Goal: Task Accomplishment & Management: Manage account settings

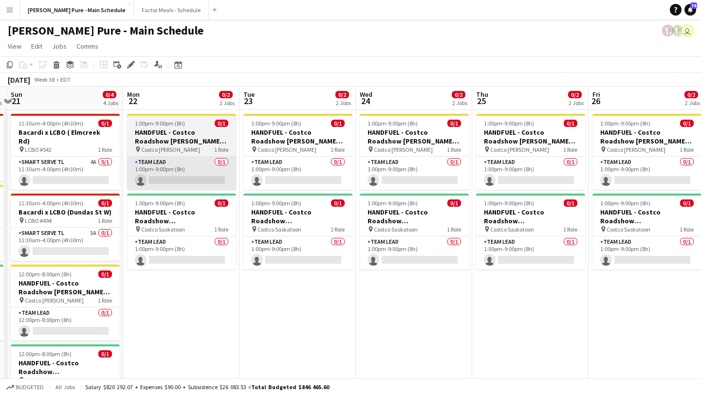
scroll to position [0, 220]
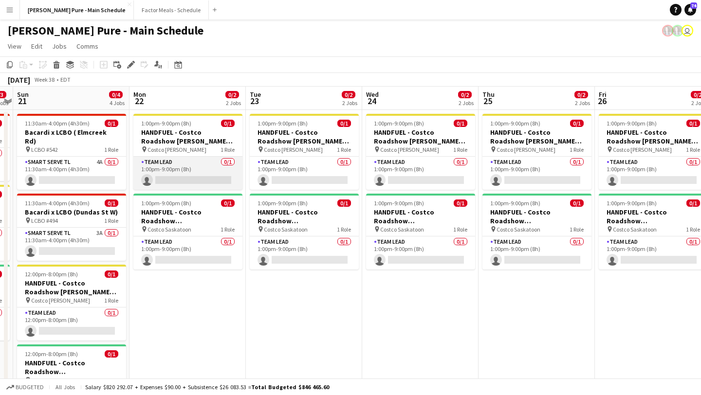
click at [196, 179] on app-card-role "Team Lead 0/1 1:00pm-9:00pm (8h) single-neutral-actions" at bounding box center [187, 173] width 109 height 33
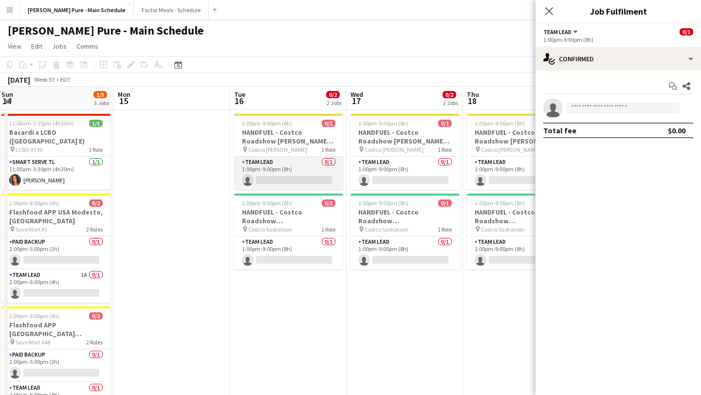
scroll to position [0, 354]
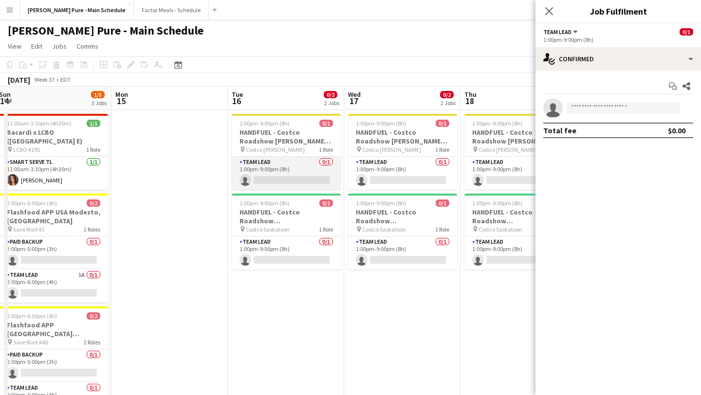
click at [324, 180] on app-card-role "Team Lead 0/1 1:00pm-9:00pm (8h) single-neutral-actions" at bounding box center [286, 173] width 109 height 33
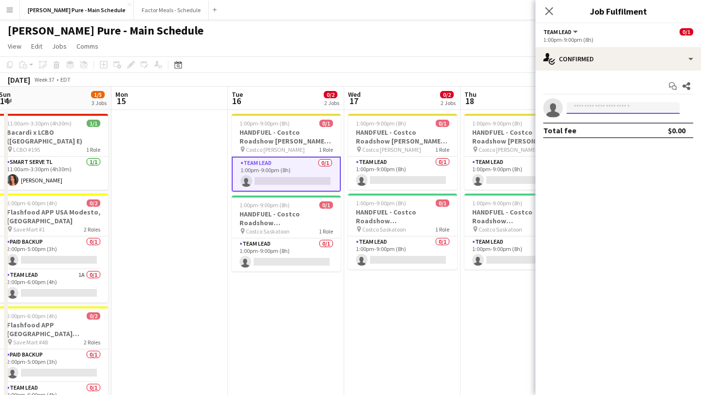
click at [622, 109] on input at bounding box center [623, 108] width 113 height 12
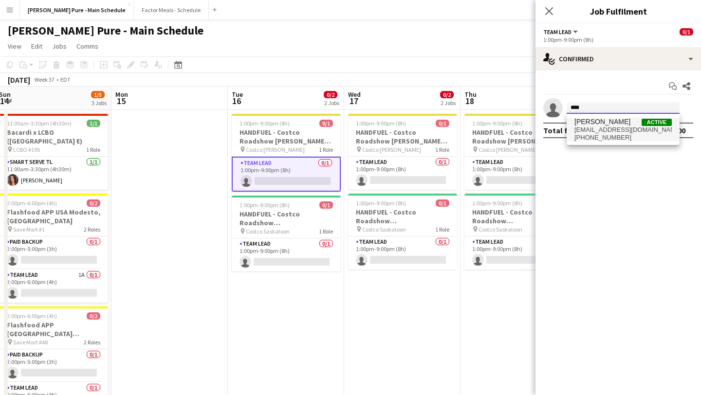
type input "****"
click at [601, 131] on span "areejraheel@icloud.com" at bounding box center [623, 130] width 97 height 8
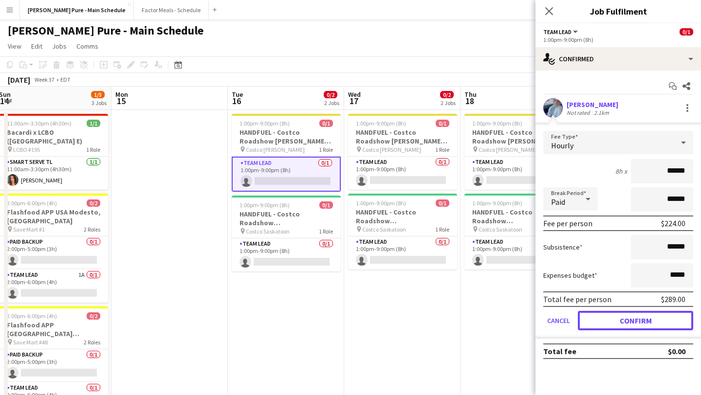
click at [623, 315] on button "Confirm" at bounding box center [635, 320] width 115 height 19
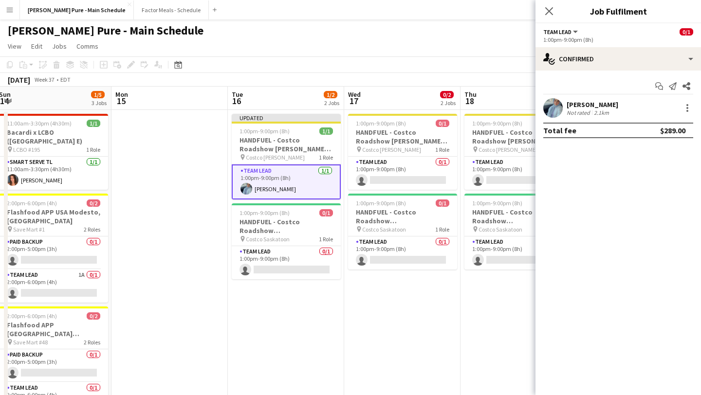
click at [559, 107] on app-user-avatar at bounding box center [552, 107] width 19 height 19
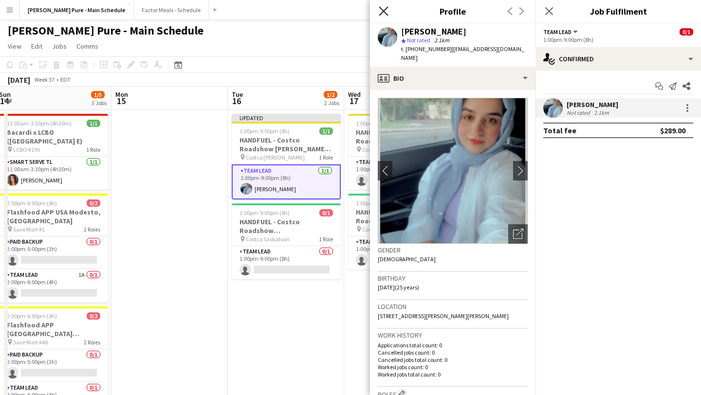
click at [383, 12] on icon at bounding box center [383, 10] width 9 height 9
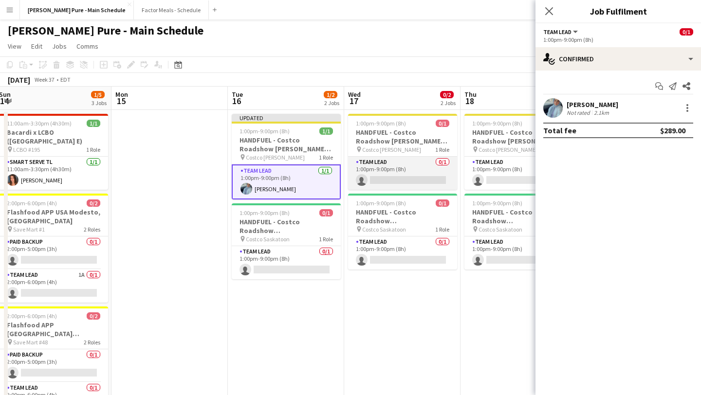
click at [389, 180] on app-card-role "Team Lead 0/1 1:00pm-9:00pm (8h) single-neutral-actions" at bounding box center [402, 173] width 109 height 33
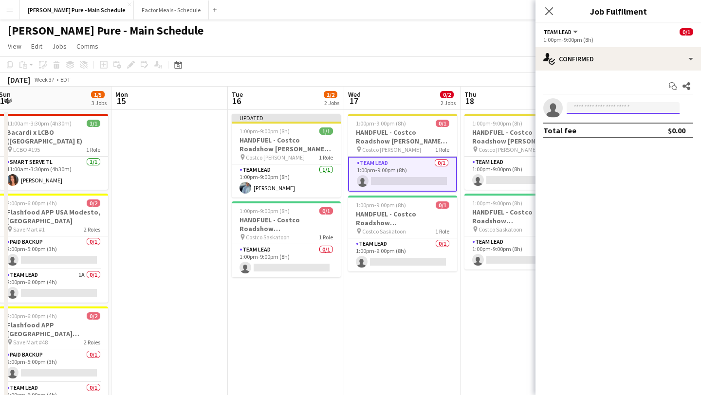
click at [615, 110] on input at bounding box center [623, 108] width 113 height 12
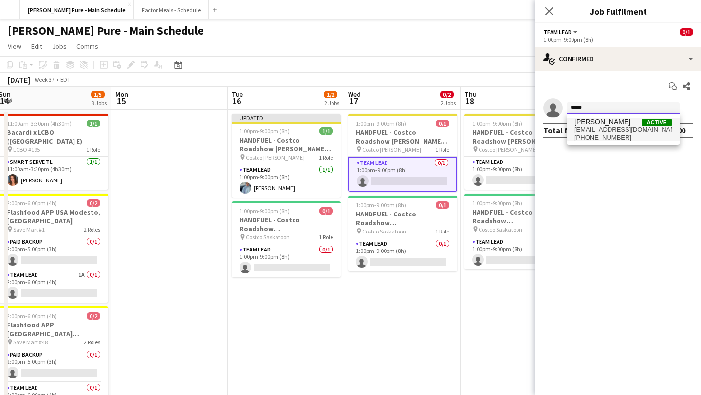
type input "*****"
click at [612, 125] on span "Areej Raheel" at bounding box center [603, 122] width 56 height 8
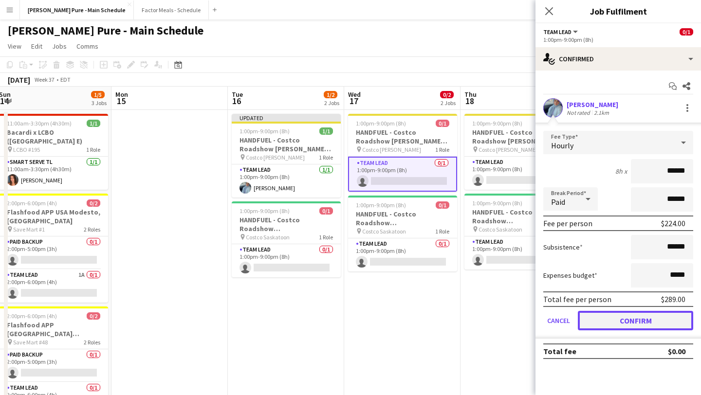
click at [616, 323] on button "Confirm" at bounding box center [635, 320] width 115 height 19
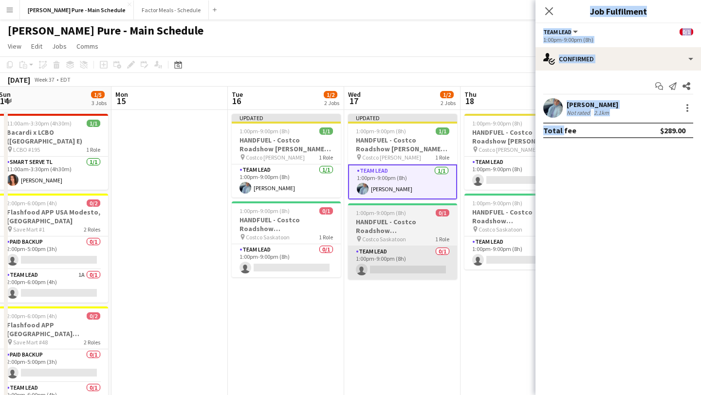
drag, startPoint x: 615, startPoint y: 324, endPoint x: 429, endPoint y: 253, distance: 198.7
click at [430, 255] on body "Menu Boards Boards Boards All jobs Status Workforce Workforce My Workforce Recr…" at bounding box center [350, 306] width 701 height 612
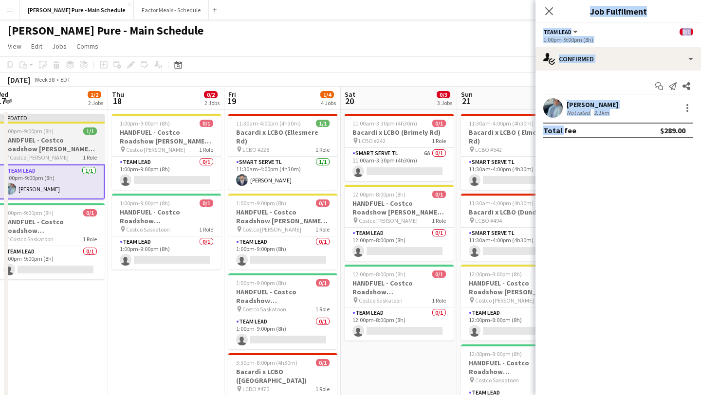
scroll to position [0, 303]
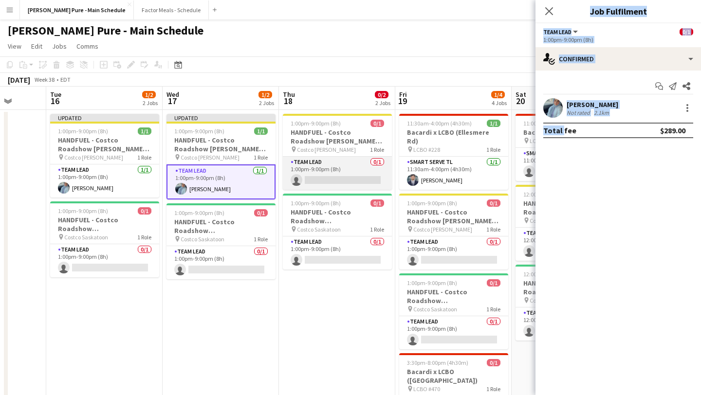
click at [347, 178] on app-card-role "Team Lead 0/1 1:00pm-9:00pm (8h) single-neutral-actions" at bounding box center [337, 173] width 109 height 33
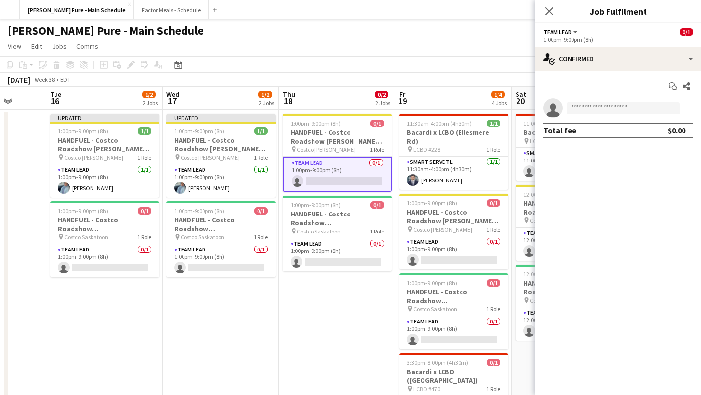
click at [618, 114] on app-invite-slot "single-neutral-actions" at bounding box center [619, 107] width 166 height 19
click at [619, 109] on input at bounding box center [623, 108] width 113 height 12
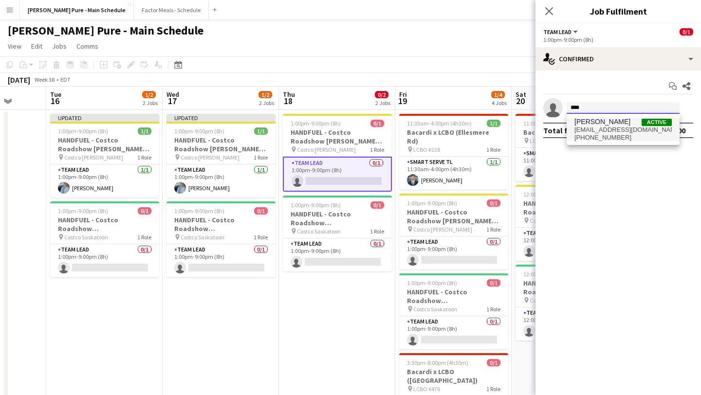
type input "****"
click at [610, 130] on span "areejraheel@icloud.com" at bounding box center [623, 130] width 97 height 8
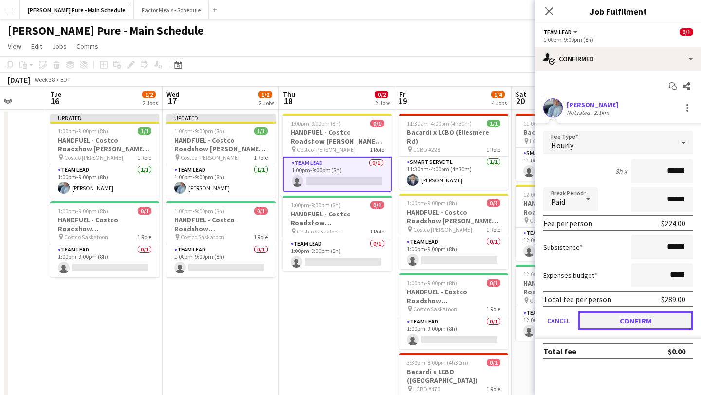
click at [639, 320] on button "Confirm" at bounding box center [635, 320] width 115 height 19
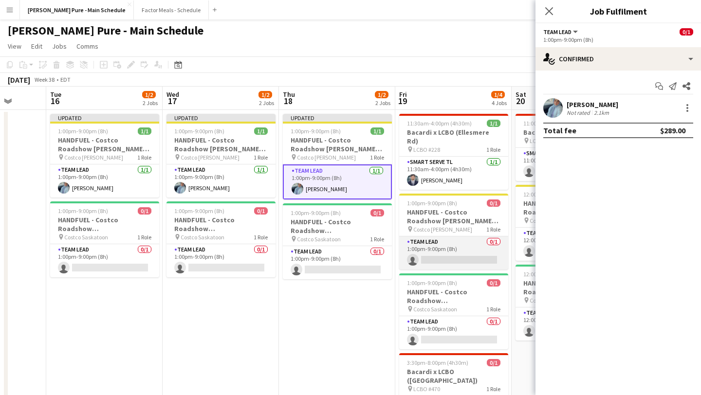
click at [450, 256] on app-card-role "Team Lead 0/1 1:00pm-9:00pm (8h) single-neutral-actions" at bounding box center [453, 253] width 109 height 33
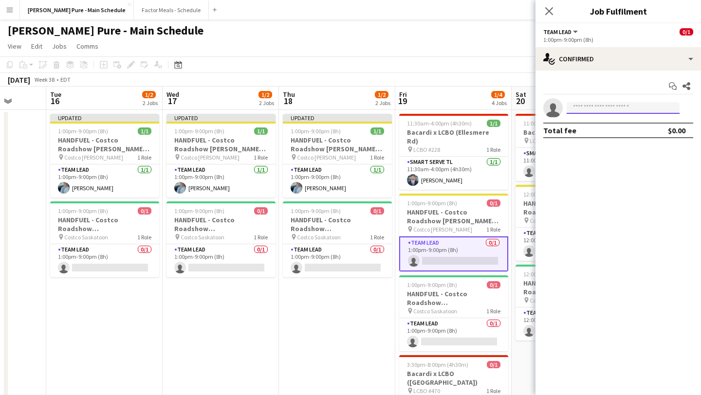
click at [603, 111] on input at bounding box center [623, 108] width 113 height 12
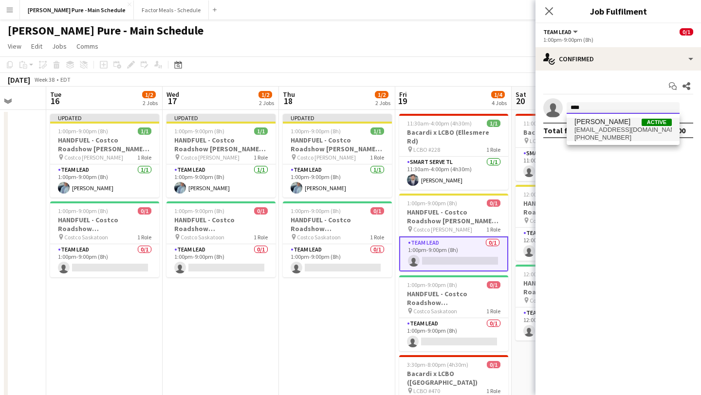
type input "****"
click at [604, 132] on span "areejraheel@icloud.com" at bounding box center [623, 130] width 97 height 8
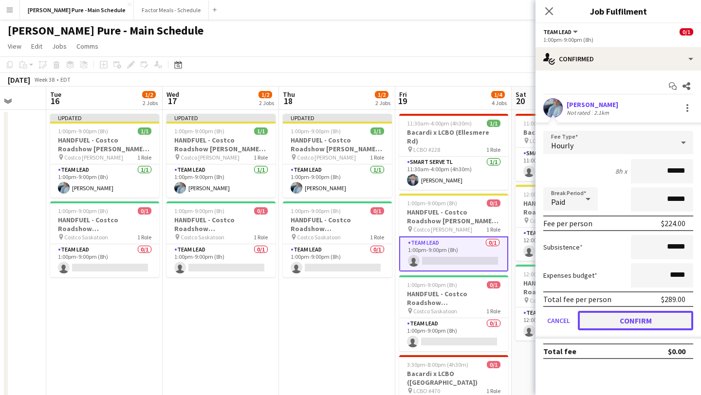
click at [624, 320] on button "Confirm" at bounding box center [635, 320] width 115 height 19
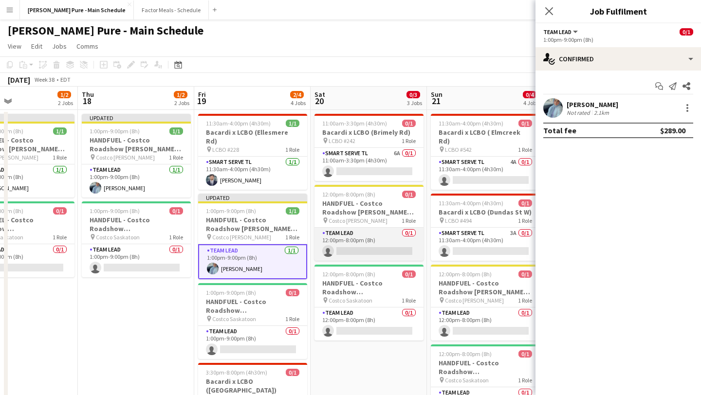
click at [395, 243] on app-card-role "Team Lead 0/1 12:00pm-8:00pm (8h) single-neutral-actions" at bounding box center [369, 244] width 109 height 33
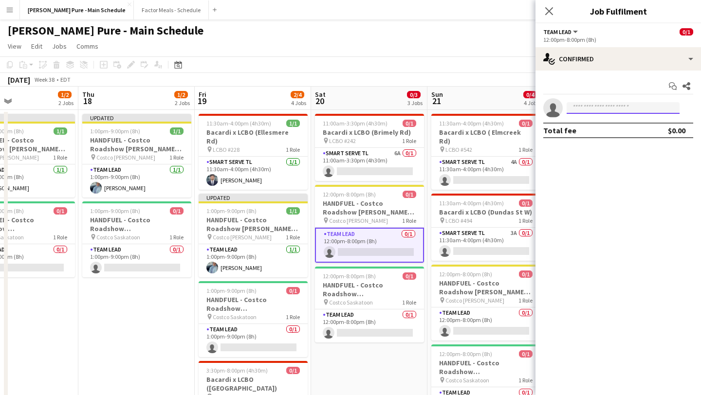
click at [620, 110] on input at bounding box center [623, 108] width 113 height 12
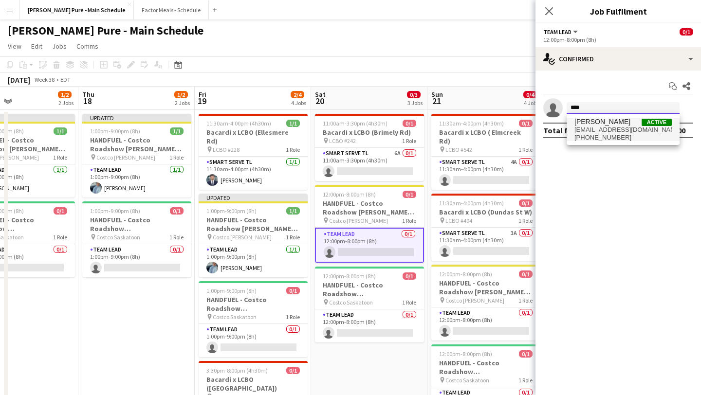
type input "****"
click at [614, 138] on span "+16393164116" at bounding box center [623, 138] width 97 height 8
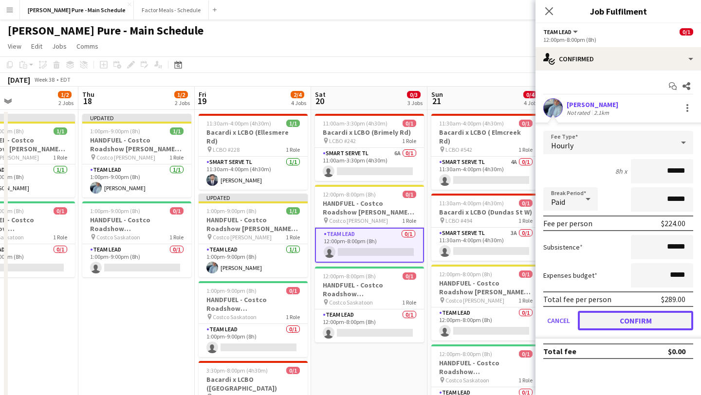
click at [628, 318] on button "Confirm" at bounding box center [635, 320] width 115 height 19
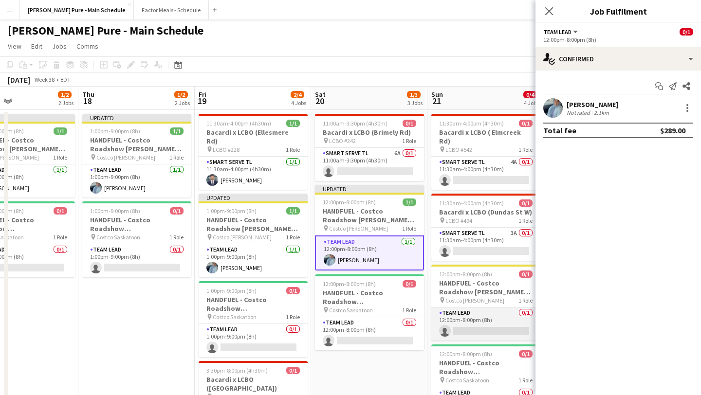
scroll to position [0, 270]
click at [485, 310] on app-card-role "Team Lead 0/1 12:00pm-8:00pm (8h) single-neutral-actions" at bounding box center [486, 324] width 109 height 33
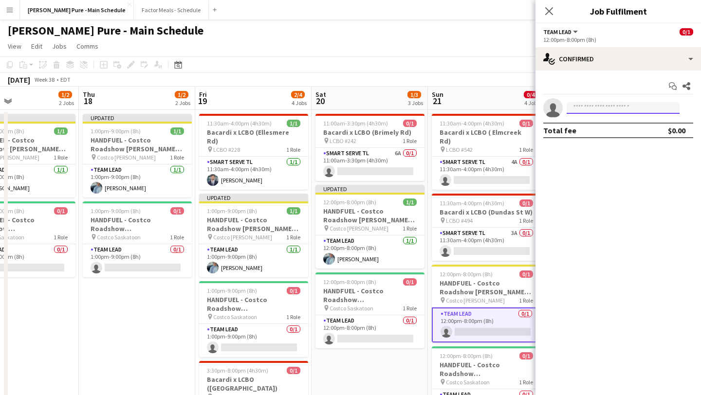
click at [609, 111] on input at bounding box center [623, 108] width 113 height 12
type input "*****"
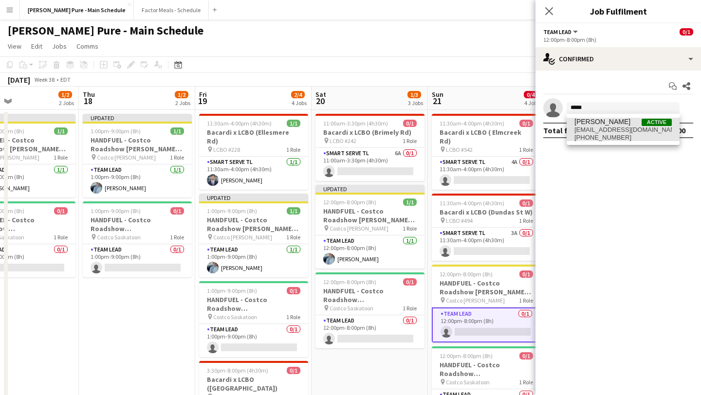
click at [603, 137] on span "+16393164116" at bounding box center [623, 138] width 97 height 8
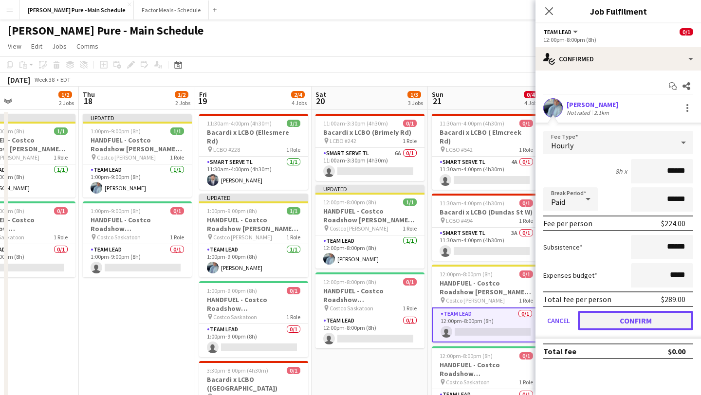
click at [627, 324] on button "Confirm" at bounding box center [635, 320] width 115 height 19
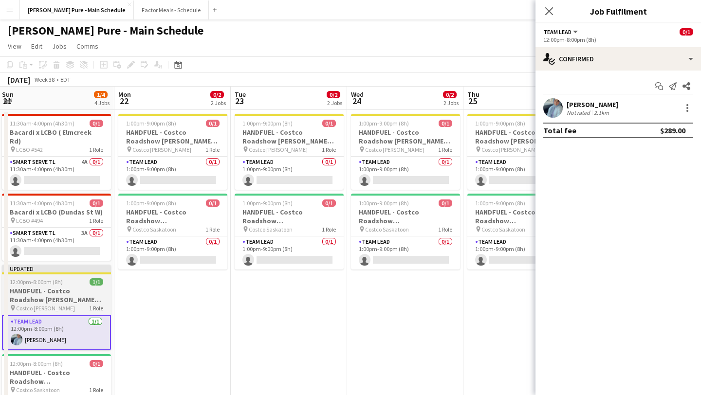
scroll to position [0, 233]
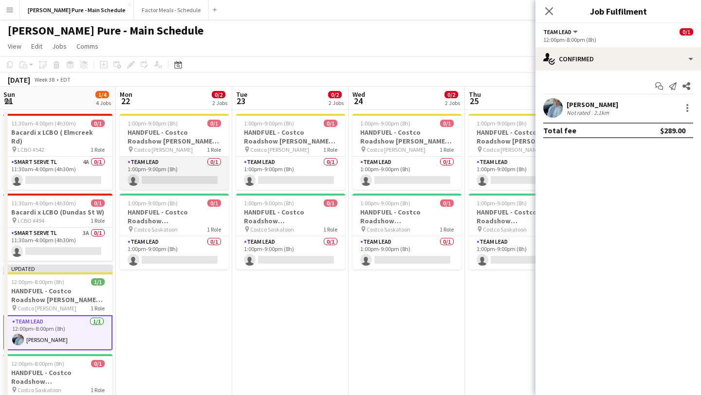
click at [191, 187] on app-card-role "Team Lead 0/1 1:00pm-9:00pm (8h) single-neutral-actions" at bounding box center [174, 173] width 109 height 33
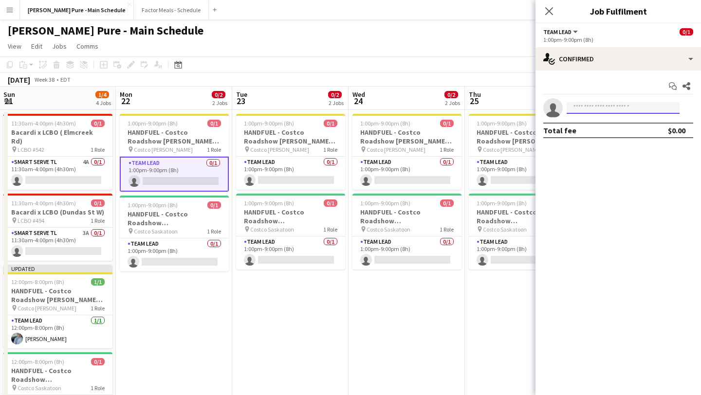
drag, startPoint x: 617, startPoint y: 107, endPoint x: 616, endPoint y: 101, distance: 6.4
click at [617, 108] on input at bounding box center [623, 108] width 113 height 12
type input "****"
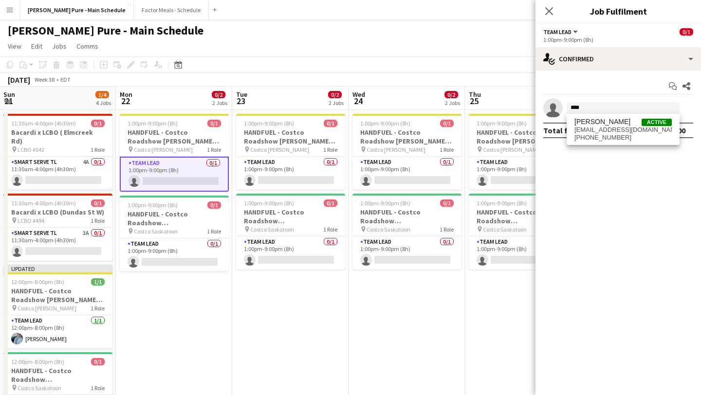
click at [595, 153] on mat-expansion-panel "check Confirmed Start chat Share single-neutral-actions **** Total fee $0.00" at bounding box center [619, 233] width 166 height 325
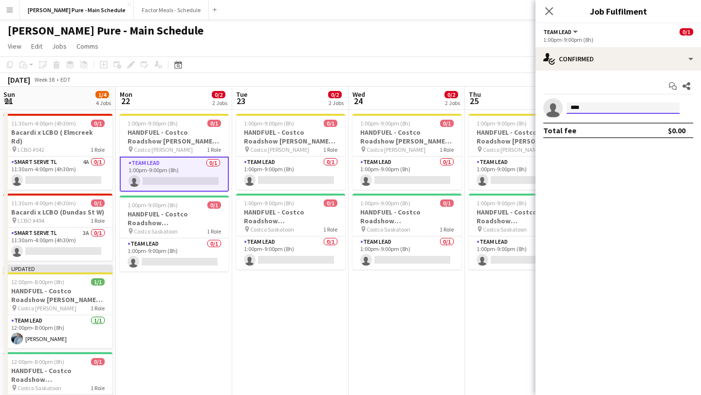
click at [612, 106] on input "****" at bounding box center [623, 108] width 113 height 12
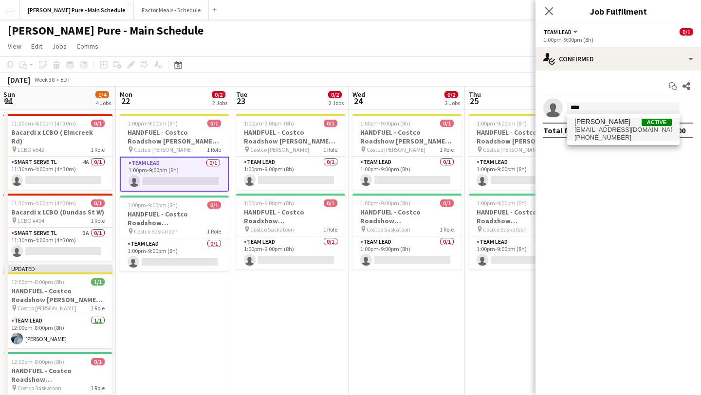
click at [612, 132] on span "areejraheel@icloud.com" at bounding box center [623, 130] width 97 height 8
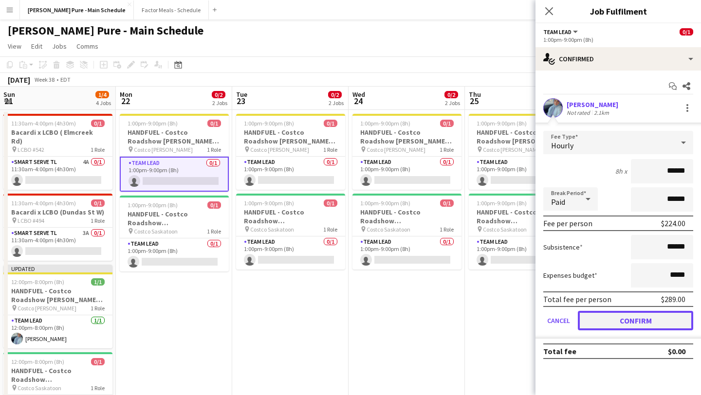
click at [617, 325] on button "Confirm" at bounding box center [635, 320] width 115 height 19
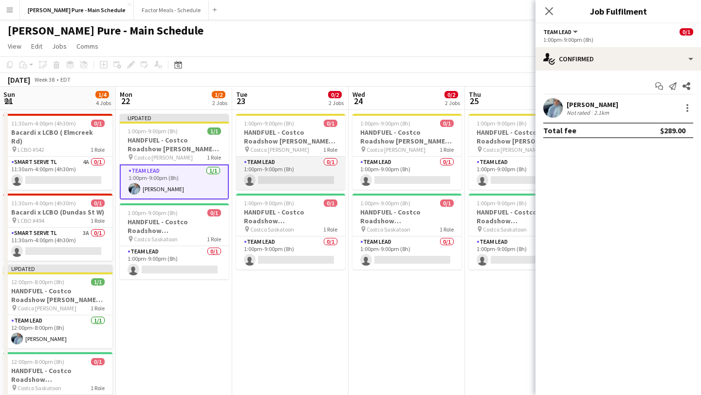
click at [279, 175] on app-card-role "Team Lead 0/1 1:00pm-9:00pm (8h) single-neutral-actions" at bounding box center [290, 173] width 109 height 33
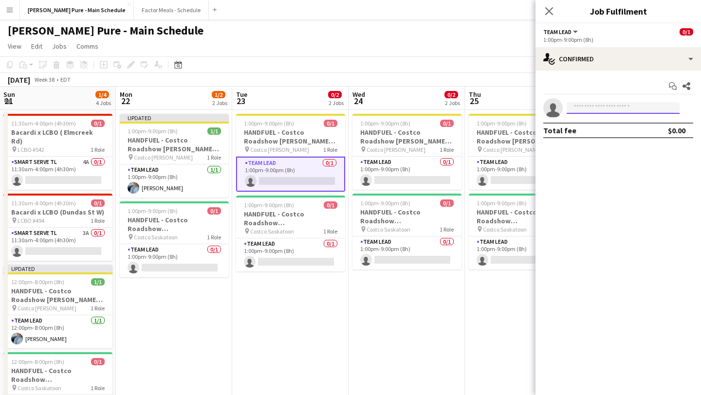
drag, startPoint x: 614, startPoint y: 110, endPoint x: 612, endPoint y: 101, distance: 9.0
click at [614, 108] on input at bounding box center [623, 108] width 113 height 12
type input "****"
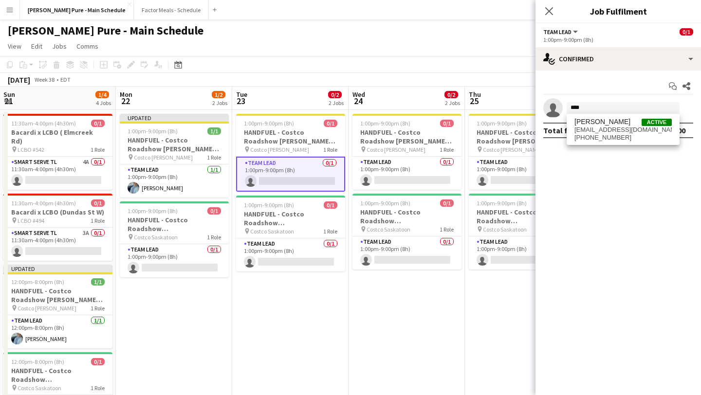
click at [584, 148] on mat-expansion-panel "check Confirmed Start chat Share single-neutral-actions **** Total fee $0.00" at bounding box center [619, 233] width 166 height 325
click at [601, 101] on app-invite-slot "single-neutral-actions ****" at bounding box center [619, 107] width 166 height 19
click at [601, 108] on input "****" at bounding box center [623, 108] width 113 height 12
click at [607, 128] on span "areejraheel@icloud.com" at bounding box center [623, 130] width 97 height 8
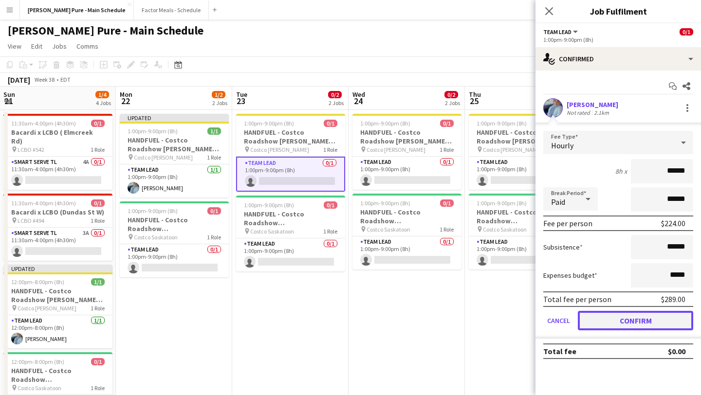
click at [627, 319] on button "Confirm" at bounding box center [635, 320] width 115 height 19
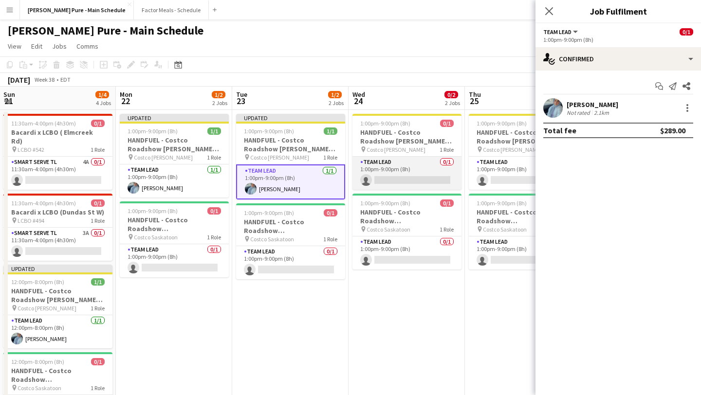
click at [411, 177] on app-card-role "Team Lead 0/1 1:00pm-9:00pm (8h) single-neutral-actions" at bounding box center [406, 173] width 109 height 33
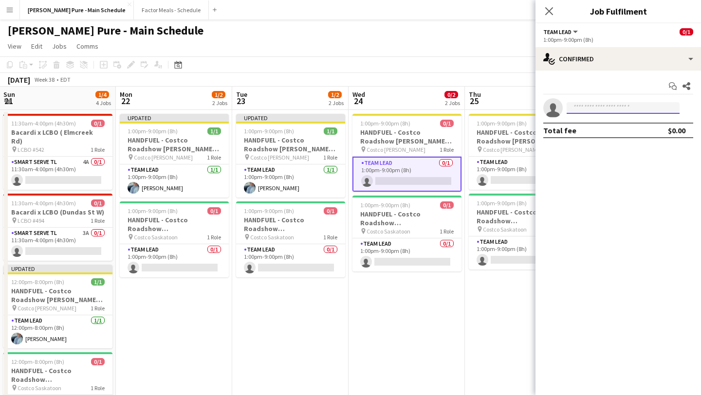
click at [623, 104] on input at bounding box center [623, 108] width 113 height 12
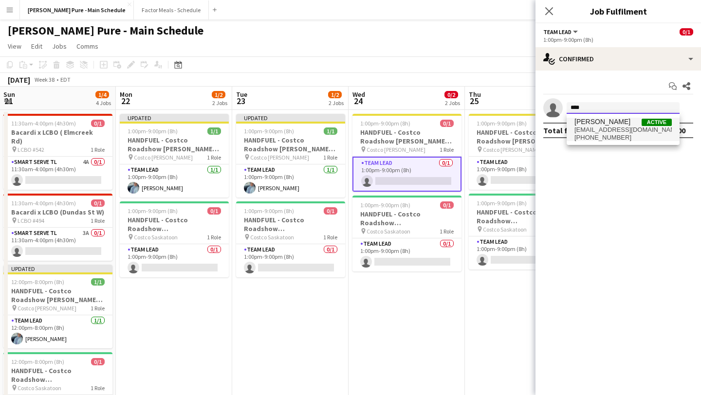
type input "****"
click at [617, 132] on span "areejraheel@icloud.com" at bounding box center [623, 130] width 97 height 8
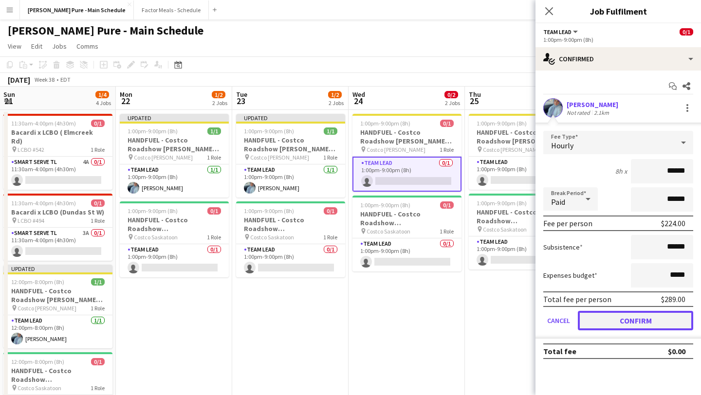
click at [626, 326] on button "Confirm" at bounding box center [635, 320] width 115 height 19
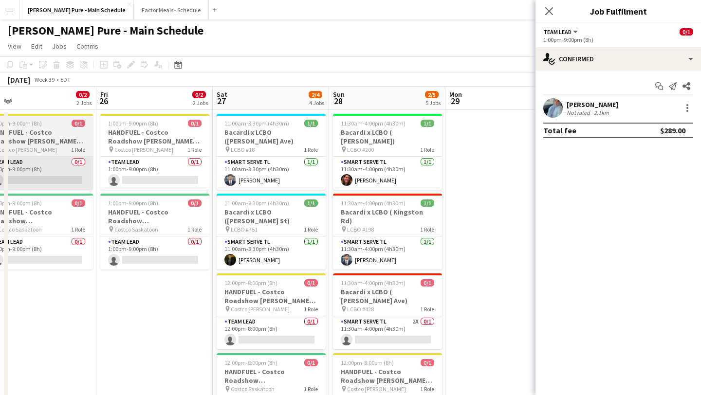
scroll to position [0, 334]
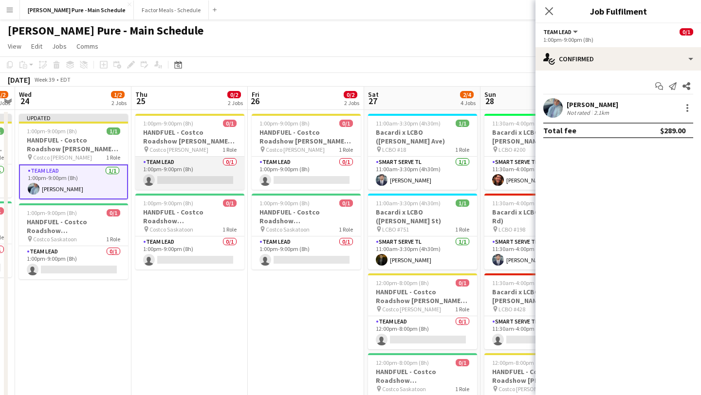
click at [191, 169] on app-card-role "Team Lead 0/1 1:00pm-9:00pm (8h) single-neutral-actions" at bounding box center [189, 173] width 109 height 33
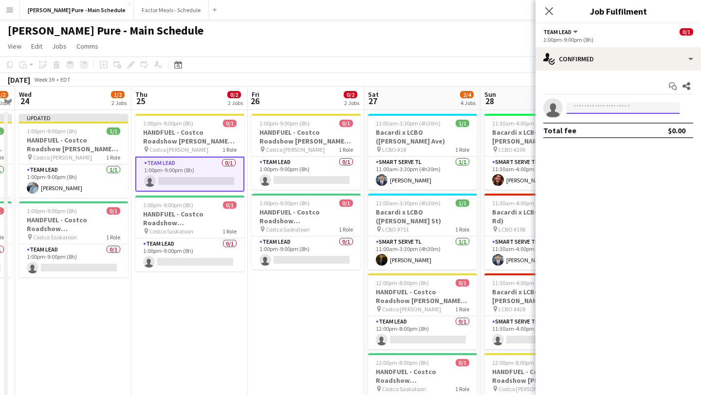
click at [610, 109] on input at bounding box center [623, 108] width 113 height 12
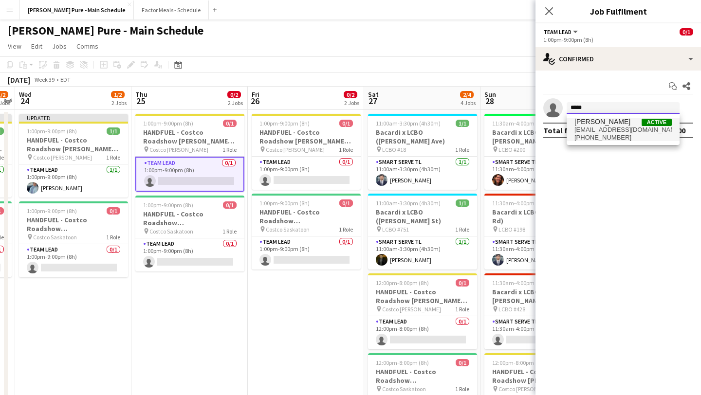
type input "*****"
click at [597, 136] on span "+16393164116" at bounding box center [623, 138] width 97 height 8
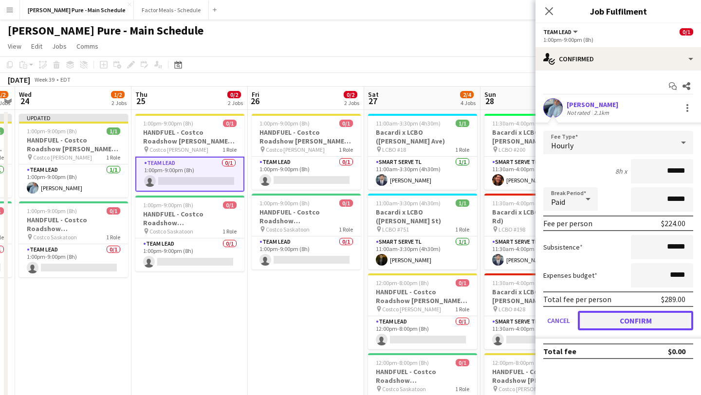
click at [622, 321] on button "Confirm" at bounding box center [635, 320] width 115 height 19
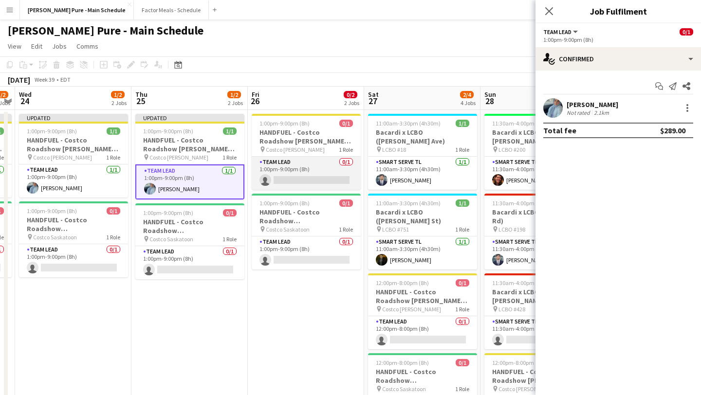
click at [314, 182] on app-card-role "Team Lead 0/1 1:00pm-9:00pm (8h) single-neutral-actions" at bounding box center [306, 173] width 109 height 33
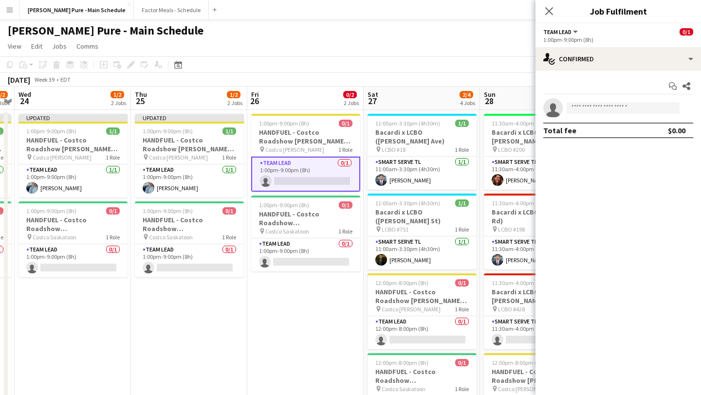
click at [634, 100] on app-invite-slot "single-neutral-actions" at bounding box center [619, 107] width 166 height 19
click at [636, 110] on input at bounding box center [623, 108] width 113 height 12
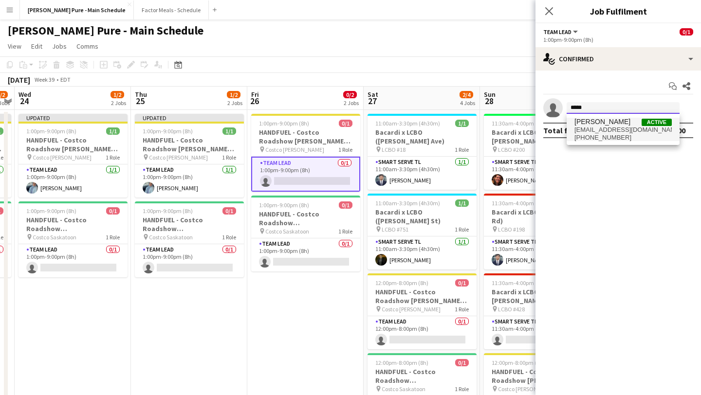
type input "*****"
click at [607, 128] on span "areejraheel@icloud.com" at bounding box center [623, 130] width 97 height 8
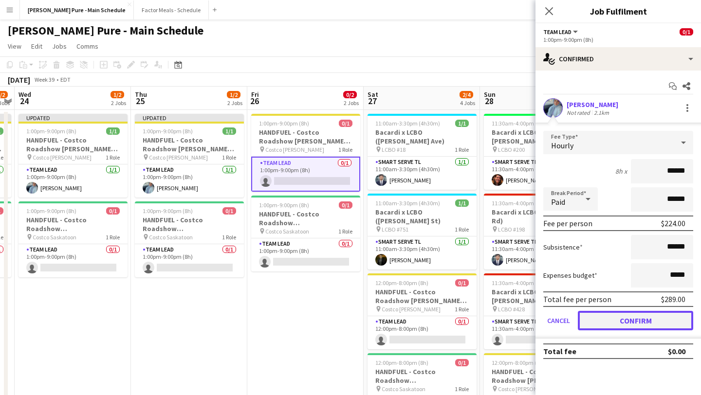
click at [625, 328] on button "Confirm" at bounding box center [635, 320] width 115 height 19
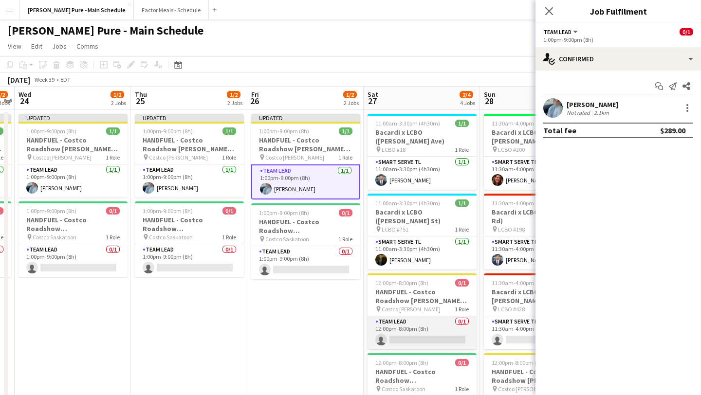
click at [415, 316] on app-card-role "Team Lead 0/1 12:00pm-8:00pm (8h) single-neutral-actions" at bounding box center [422, 332] width 109 height 33
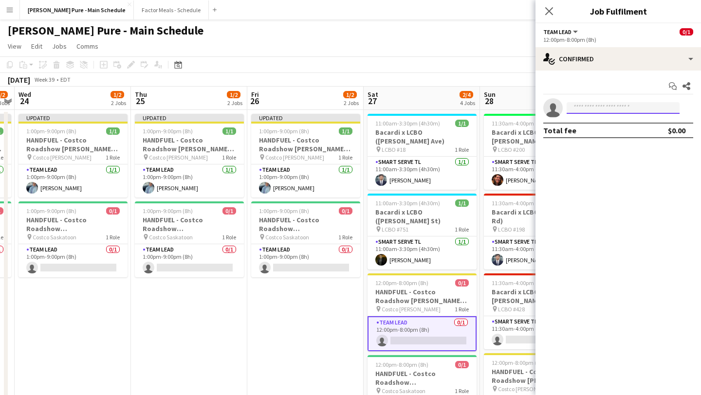
click at [581, 108] on input at bounding box center [623, 108] width 113 height 12
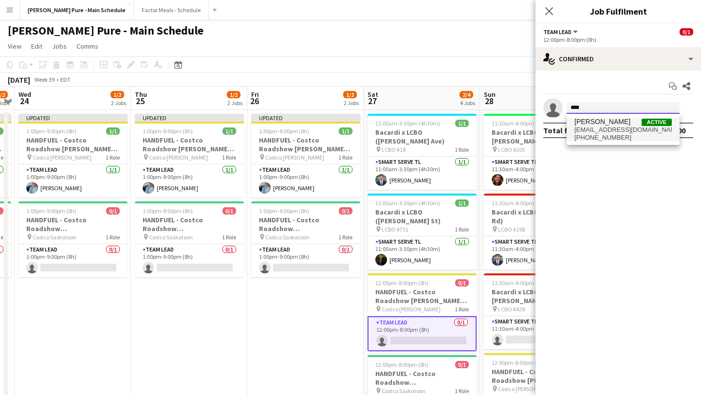
type input "****"
click at [595, 119] on span "Areej Raheel" at bounding box center [603, 122] width 56 height 8
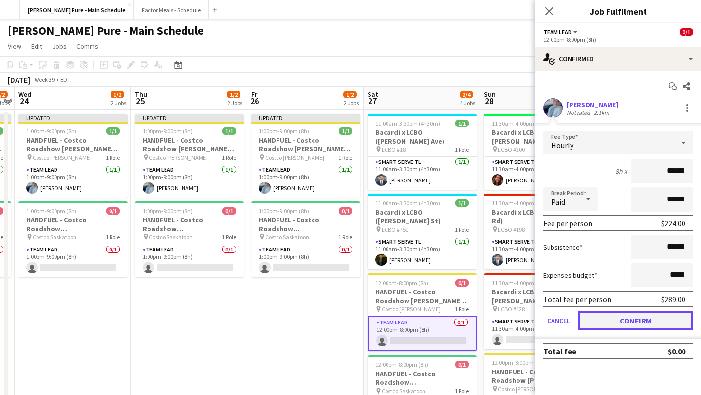
click at [641, 330] on button "Confirm" at bounding box center [635, 320] width 115 height 19
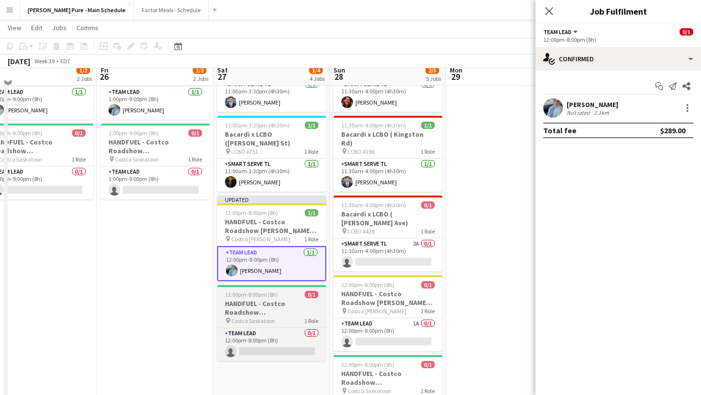
scroll to position [79, 0]
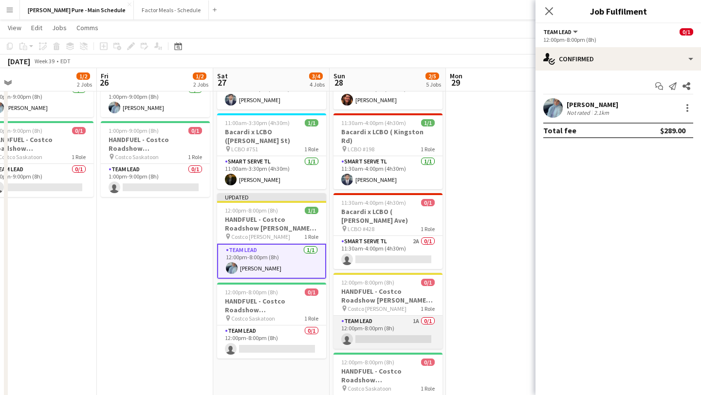
click at [371, 316] on app-card-role "Team Lead 1A 0/1 12:00pm-8:00pm (8h) single-neutral-actions" at bounding box center [388, 332] width 109 height 33
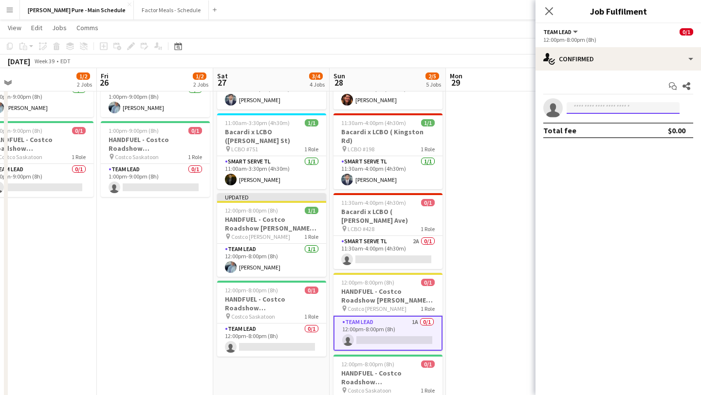
click at [605, 106] on input at bounding box center [623, 108] width 113 height 12
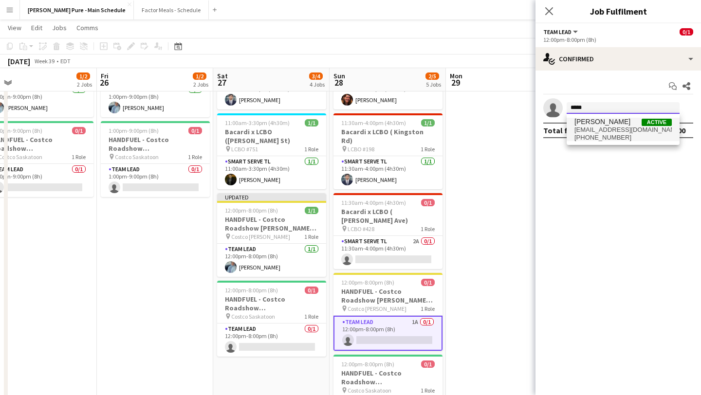
type input "*****"
click at [600, 136] on span "+16393164116" at bounding box center [623, 138] width 97 height 8
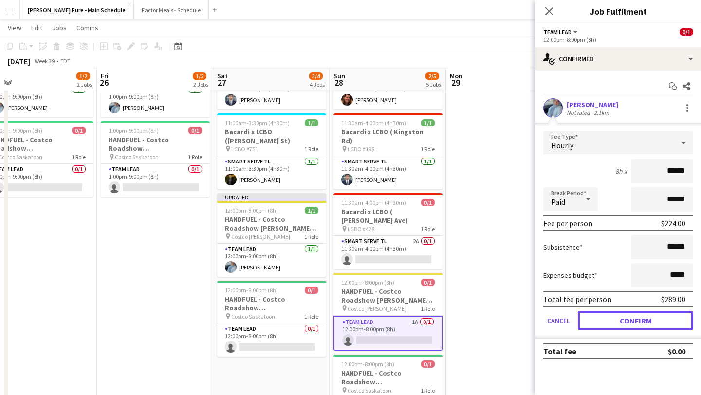
click at [638, 318] on button "Confirm" at bounding box center [635, 320] width 115 height 19
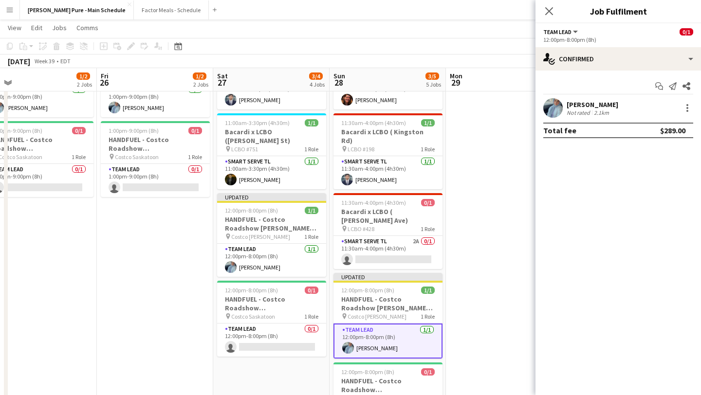
click at [471, 172] on app-date-cell at bounding box center [504, 250] width 116 height 441
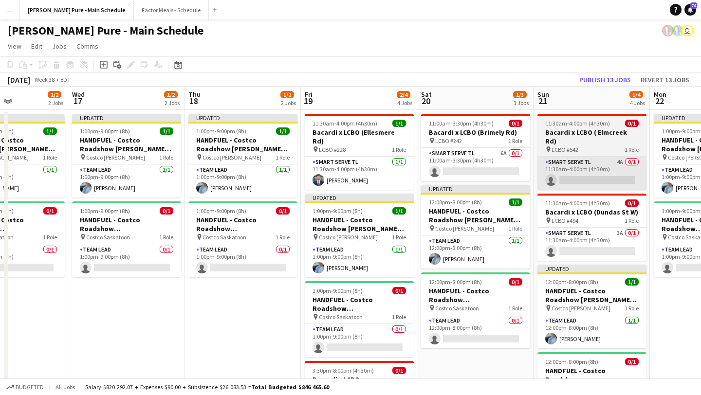
scroll to position [0, 207]
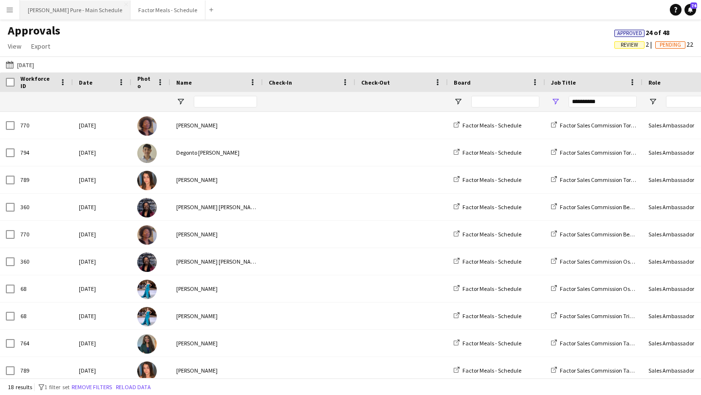
scroll to position [0, 105]
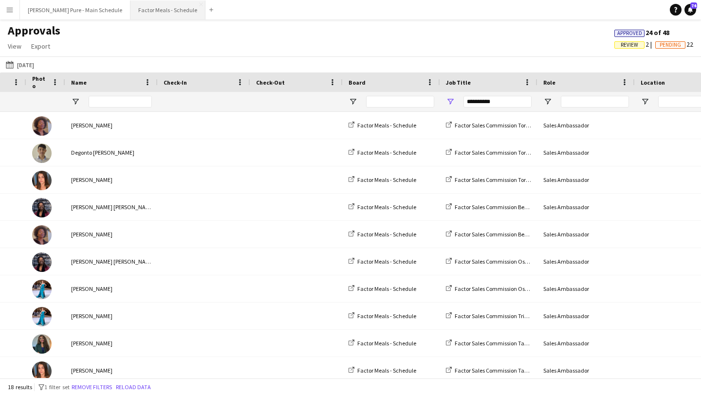
click at [130, 13] on button "Factor Meals - Schedule Close" at bounding box center [167, 9] width 75 height 19
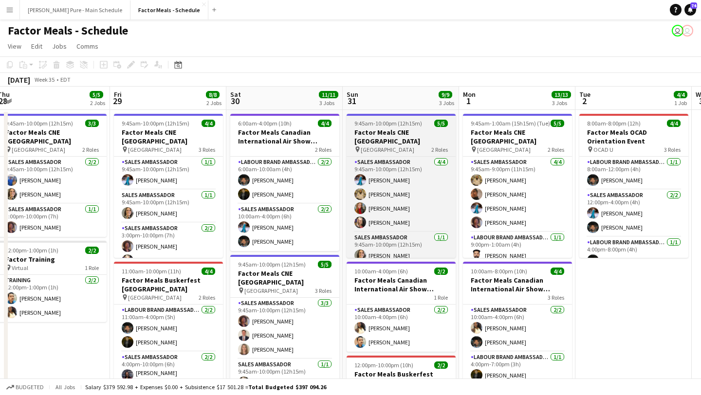
click at [385, 128] on h3 "Factor Meals CNE [GEOGRAPHIC_DATA]" at bounding box center [401, 137] width 109 height 18
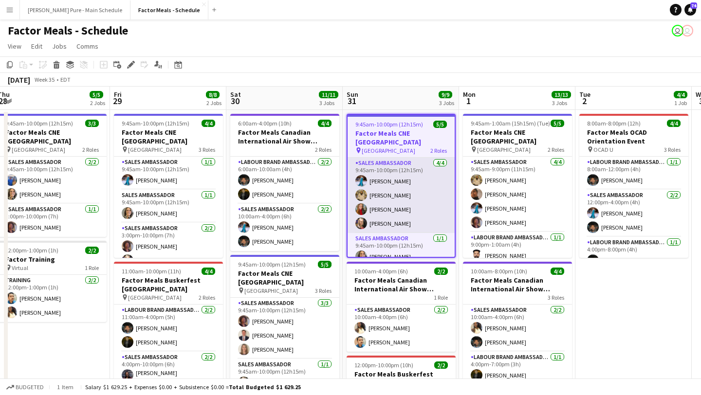
click at [401, 184] on app-card-role "Sales Ambassador [DATE] 9:45am-10:00pm (12h15m) [PERSON_NAME] [PERSON_NAME] [PE…" at bounding box center [401, 195] width 107 height 75
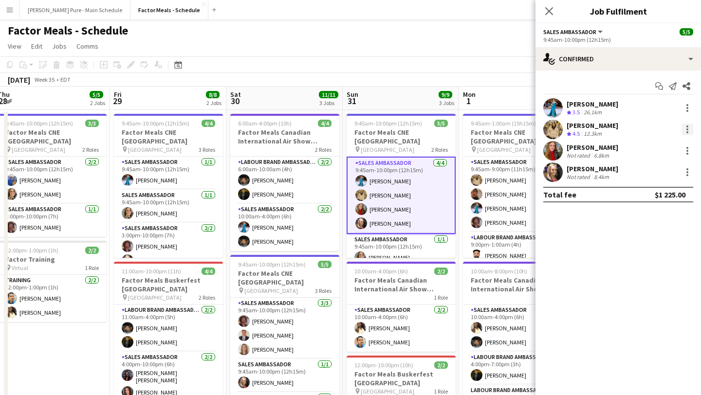
click at [687, 126] on div at bounding box center [687, 127] width 2 height 2
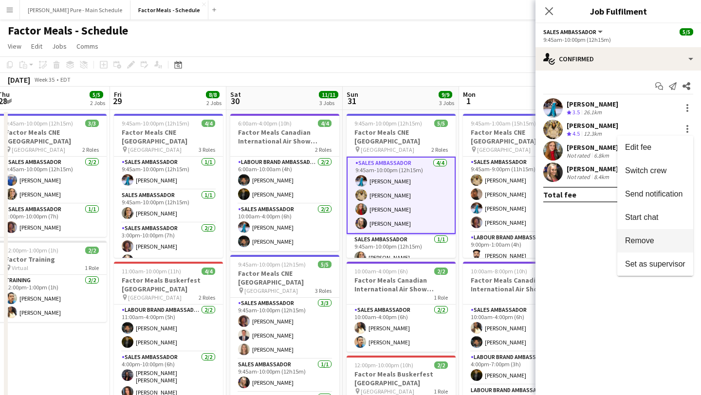
click at [661, 239] on span "Remove" at bounding box center [655, 241] width 60 height 9
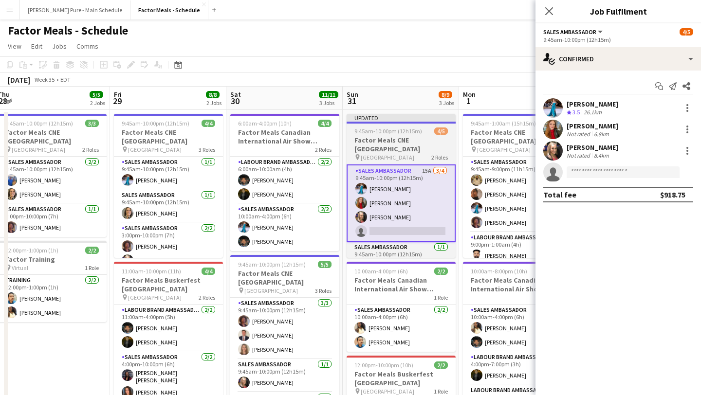
click at [387, 124] on app-job-card "Updated 9:45am-10:00pm (12h15m) 4/5 Factor Meals CNE [GEOGRAPHIC_DATA] pin Ener…" at bounding box center [401, 186] width 109 height 144
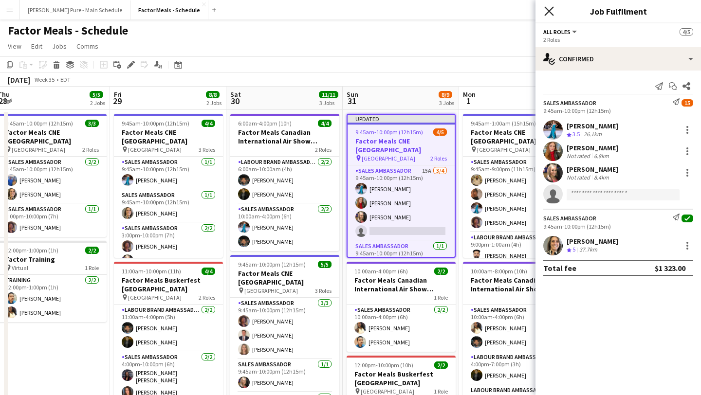
click at [552, 11] on icon "Close pop-in" at bounding box center [548, 10] width 9 height 9
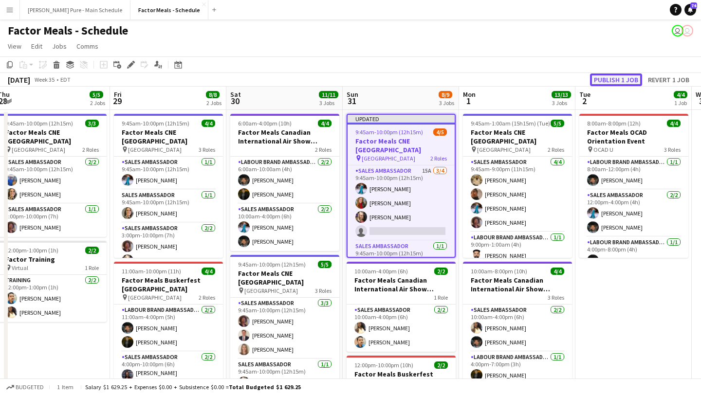
click at [612, 80] on button "Publish 1 job" at bounding box center [616, 80] width 52 height 13
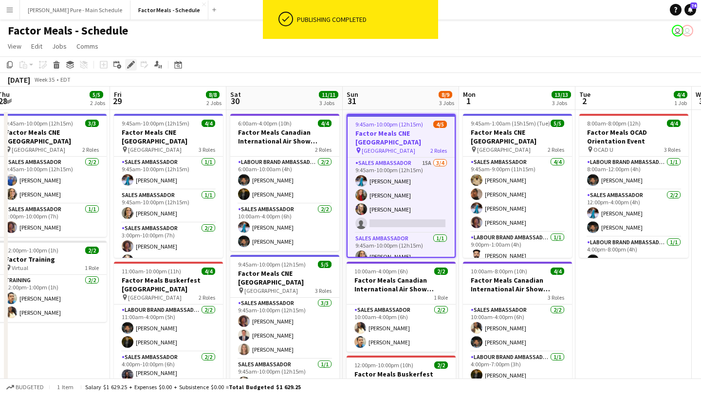
click at [127, 62] on icon "Edit" at bounding box center [131, 65] width 8 height 8
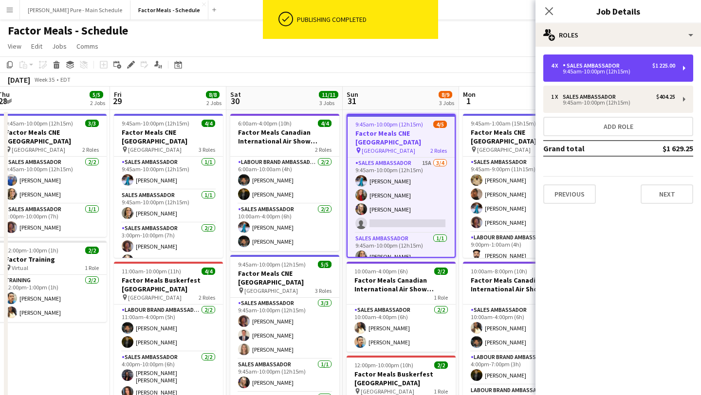
drag, startPoint x: 647, startPoint y: 68, endPoint x: 647, endPoint y: 52, distance: 15.6
click at [647, 67] on div "4 x Sales Ambassador $1 225.00" at bounding box center [613, 65] width 124 height 7
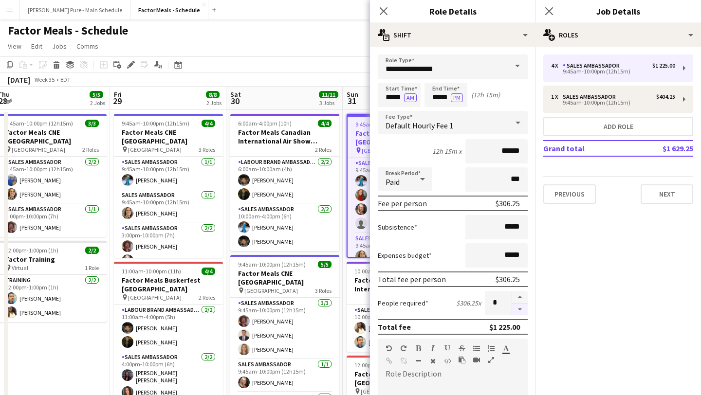
click at [521, 310] on button "button" at bounding box center [520, 310] width 16 height 12
type input "*"
click at [549, 13] on icon "Close pop-in" at bounding box center [548, 10] width 9 height 9
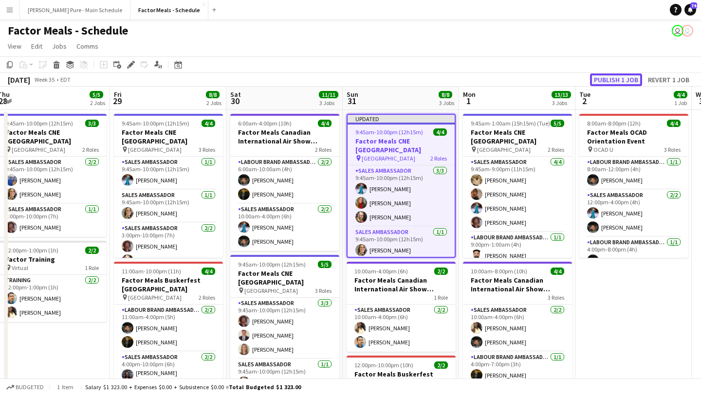
click at [611, 80] on button "Publish 1 job" at bounding box center [616, 80] width 52 height 13
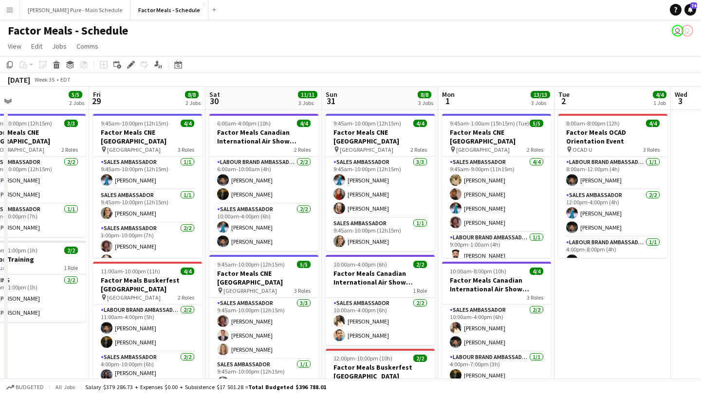
click at [6, 13] on app-icon "Menu" at bounding box center [10, 10] width 8 height 8
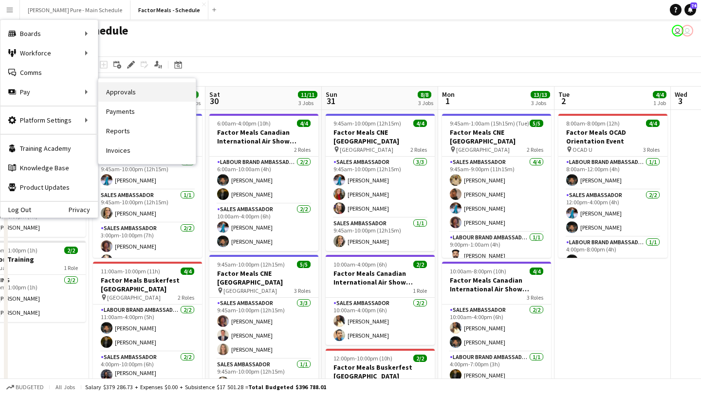
click at [122, 93] on link "Approvals" at bounding box center [146, 91] width 97 height 19
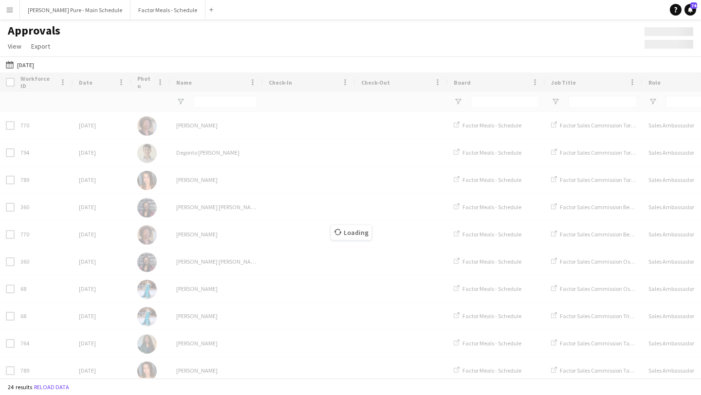
type input "**********"
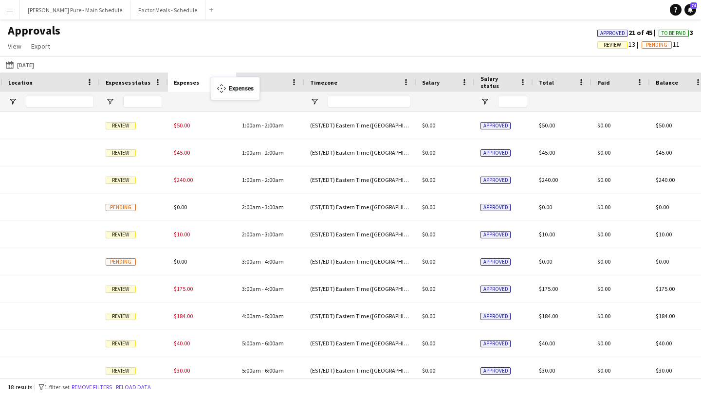
drag, startPoint x: 494, startPoint y: 83, endPoint x: 216, endPoint y: 83, distance: 277.5
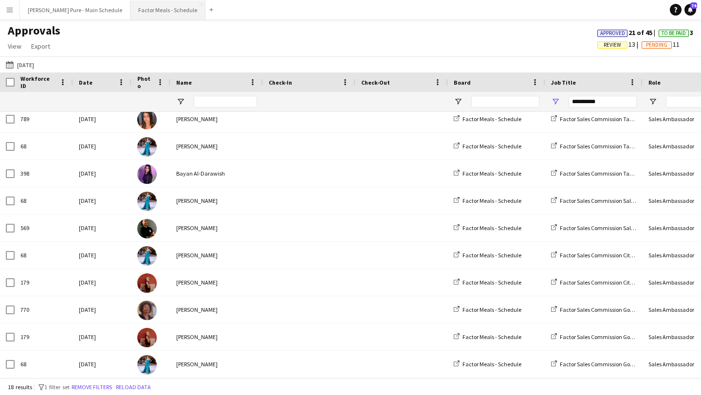
click at [130, 12] on button "Factor Meals - Schedule Close" at bounding box center [167, 9] width 75 height 19
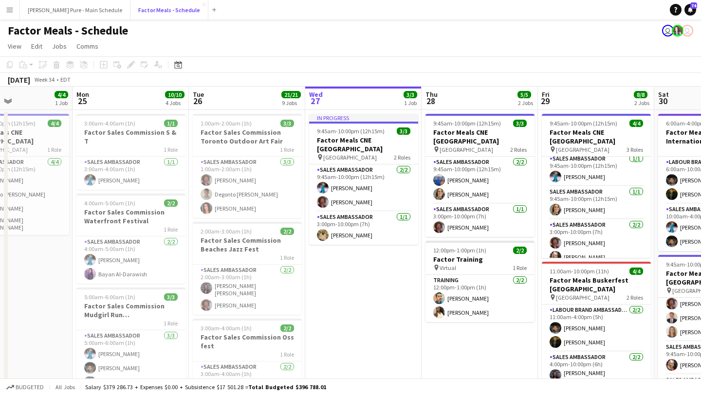
scroll to position [0, 276]
click at [362, 228] on app-card-role "Sales Ambassador [DATE] 3:00pm-10:00pm (7h) [PERSON_NAME]" at bounding box center [364, 228] width 109 height 33
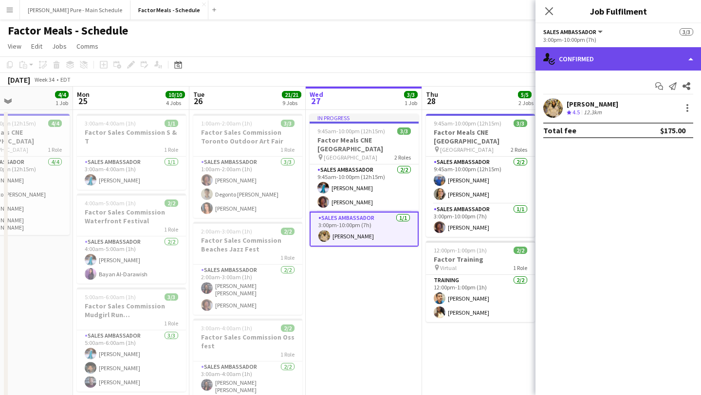
click at [660, 60] on div "single-neutral-actions-check-2 Confirmed" at bounding box center [619, 58] width 166 height 23
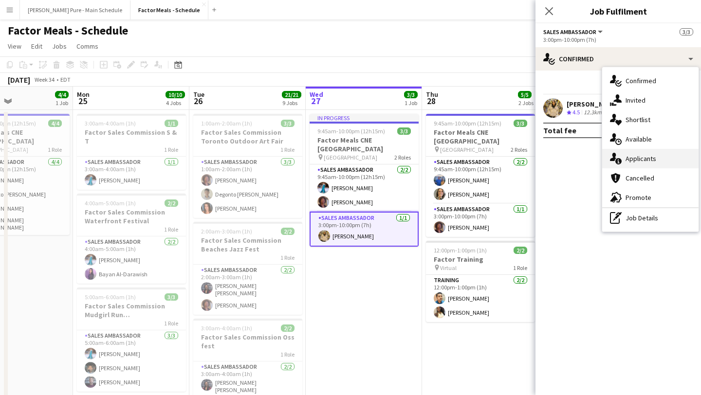
click at [658, 155] on div "single-neutral-actions-information Applicants" at bounding box center [650, 158] width 96 height 19
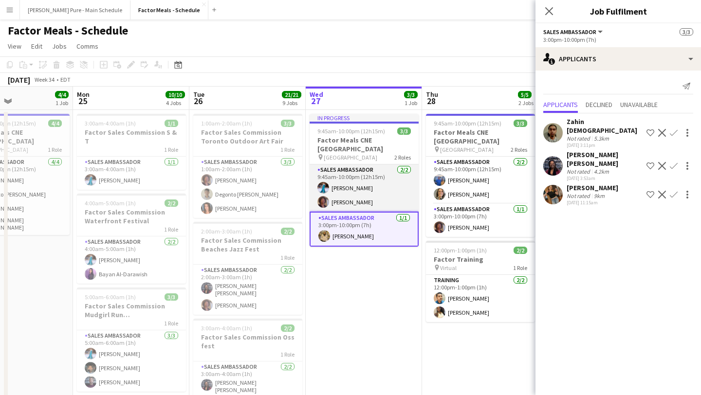
click at [357, 176] on app-card-role "Sales Ambassador [DATE] 9:45am-10:00pm (12h15m) [PERSON_NAME] [PERSON_NAME]" at bounding box center [364, 188] width 109 height 47
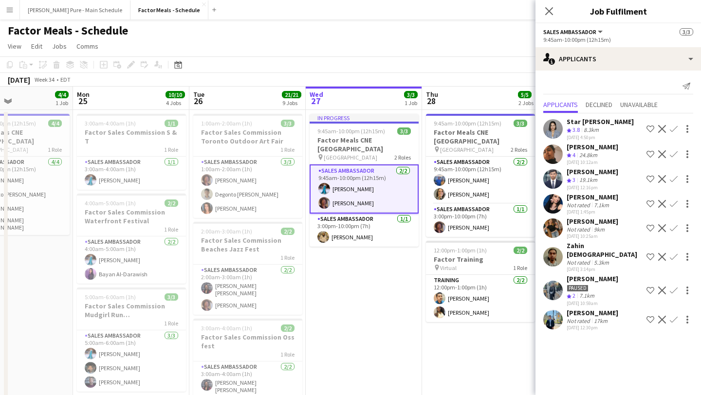
click at [557, 281] on app-user-avatar at bounding box center [552, 290] width 19 height 19
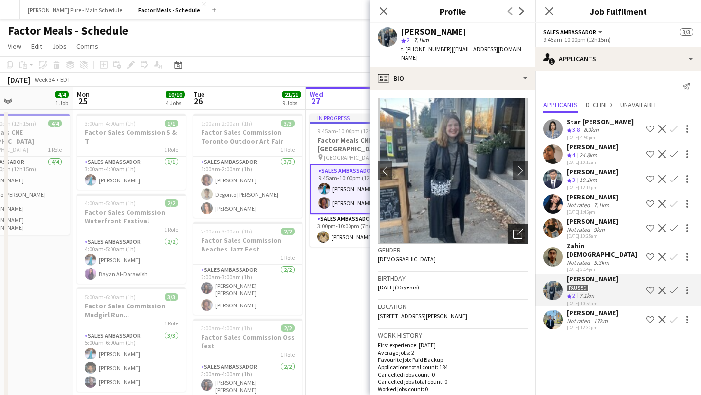
click at [512, 224] on div "Open photos pop-in" at bounding box center [517, 233] width 19 height 19
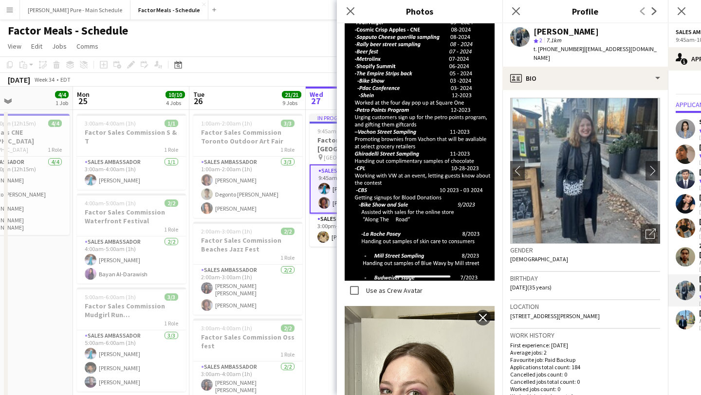
scroll to position [1914, 0]
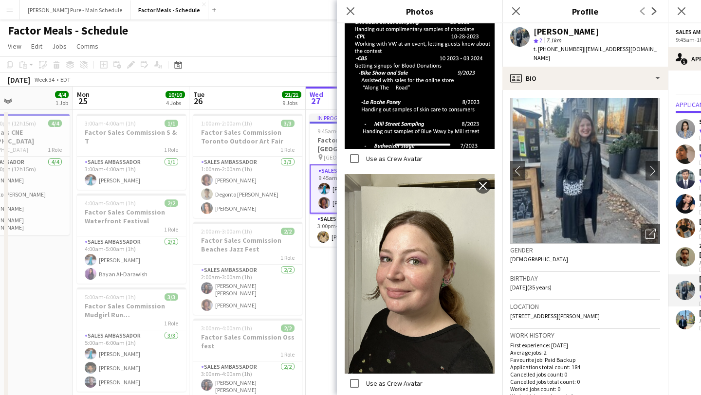
click at [687, 14] on app-icon "Close pop-in" at bounding box center [682, 11] width 12 height 12
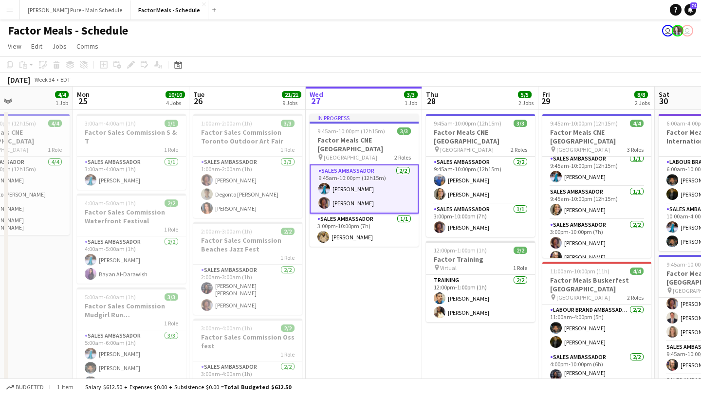
click at [11, 13] on button "Menu" at bounding box center [9, 9] width 19 height 19
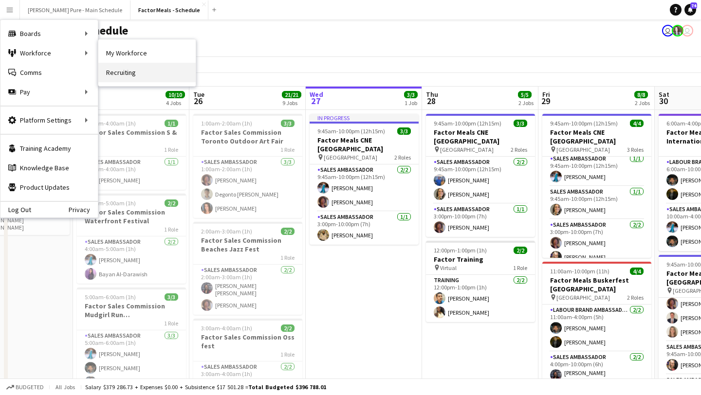
click at [135, 74] on link "Recruiting" at bounding box center [146, 72] width 97 height 19
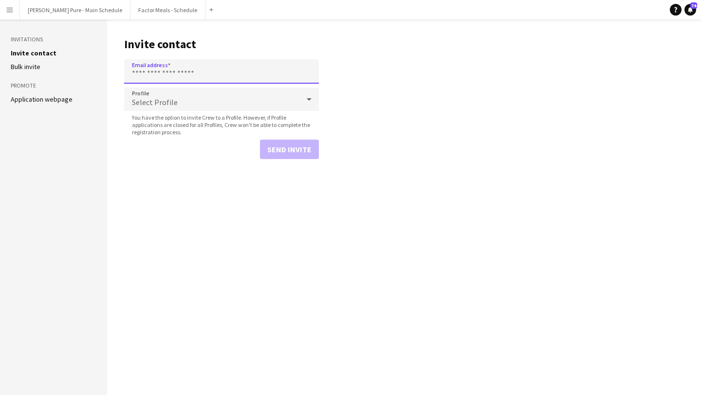
click at [188, 73] on input "Email address" at bounding box center [221, 71] width 195 height 24
paste input "**********"
type input "**********"
click at [280, 148] on button "Send invite" at bounding box center [289, 149] width 59 height 19
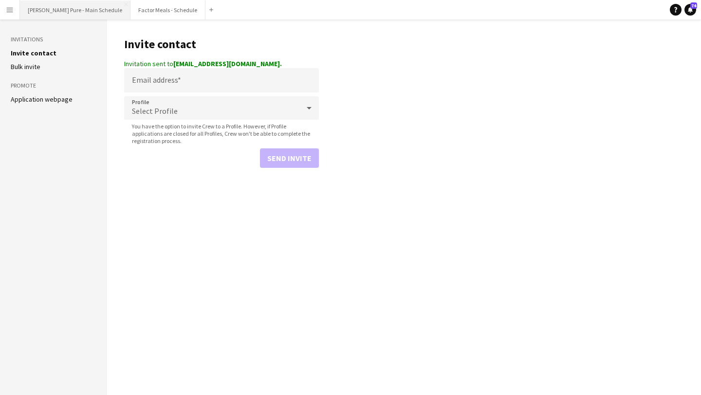
click at [60, 4] on button "[PERSON_NAME] Pure - Main Schedule Close" at bounding box center [75, 9] width 111 height 19
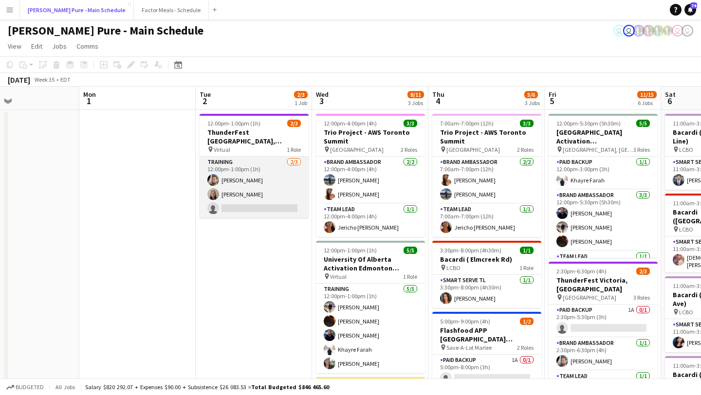
scroll to position [0, 402]
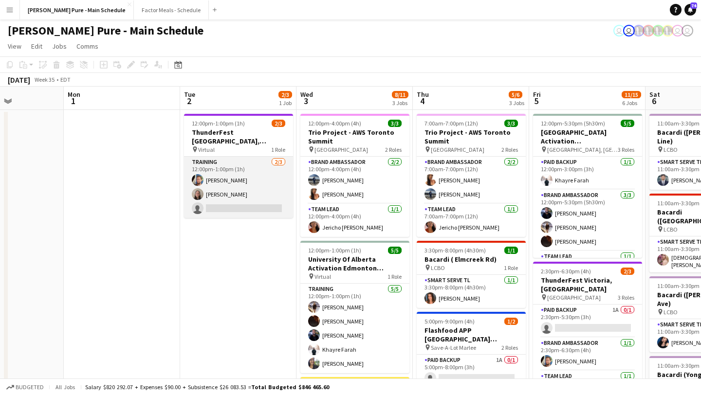
click at [224, 206] on app-card-role "Training [DATE] 12:00pm-1:00pm (1h) [PERSON_NAME] [PERSON_NAME] single-neutral-…" at bounding box center [238, 187] width 109 height 61
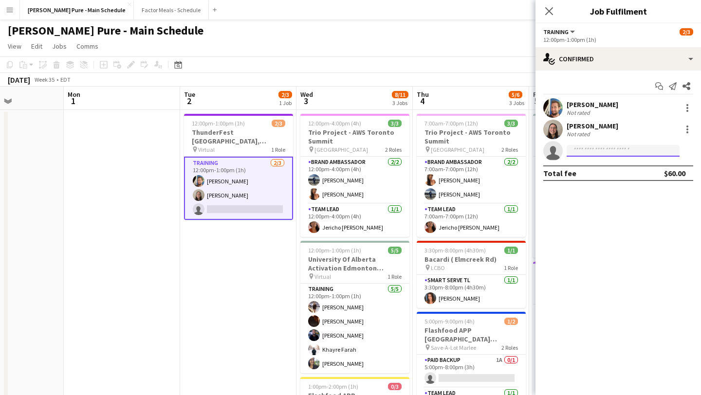
click at [612, 152] on input at bounding box center [623, 151] width 113 height 12
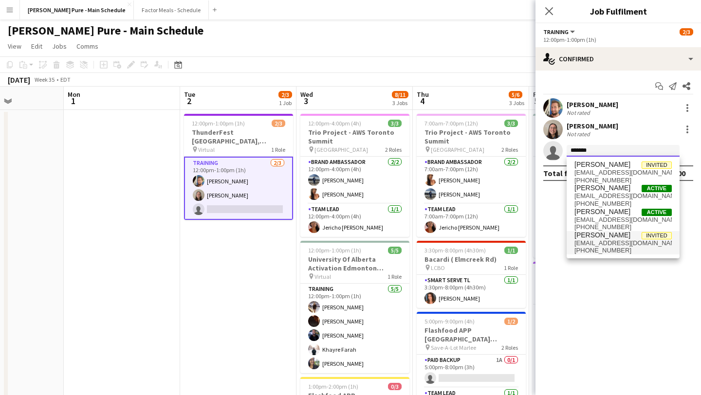
type input "******"
click at [628, 242] on span "[EMAIL_ADDRESS][DOMAIN_NAME]" at bounding box center [623, 244] width 97 height 8
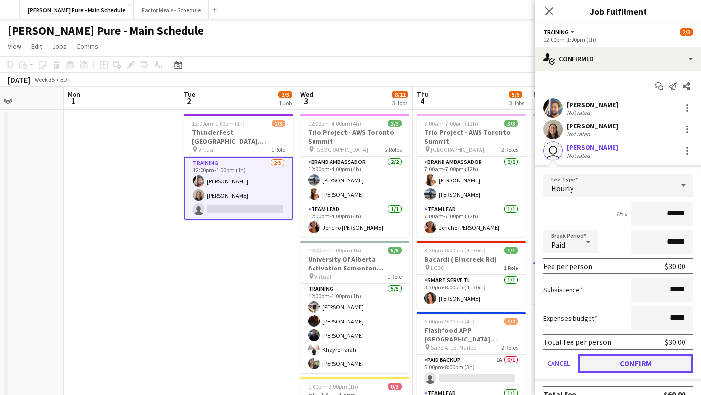
click at [636, 363] on button "Confirm" at bounding box center [635, 363] width 115 height 19
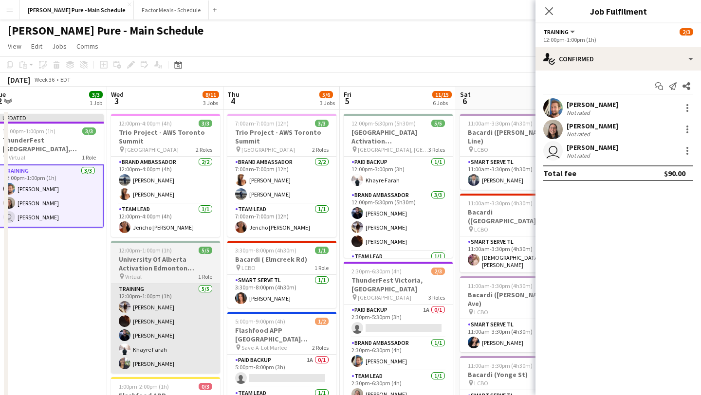
scroll to position [0, 359]
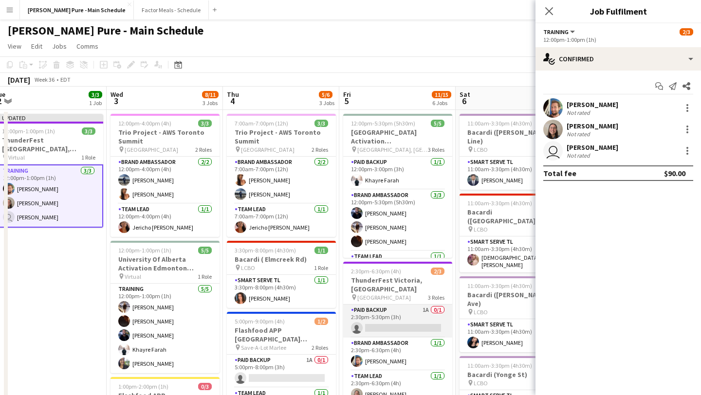
click at [385, 325] on app-card-role "Paid Backup 1A 0/1 2:30pm-5:30pm (3h) single-neutral-actions" at bounding box center [397, 321] width 109 height 33
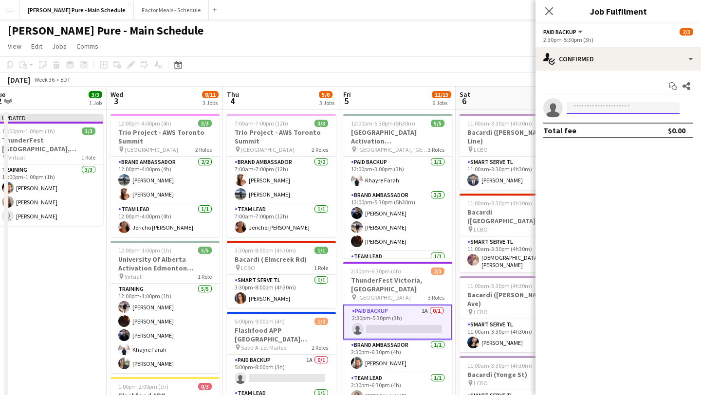
click at [610, 105] on input at bounding box center [623, 108] width 113 height 12
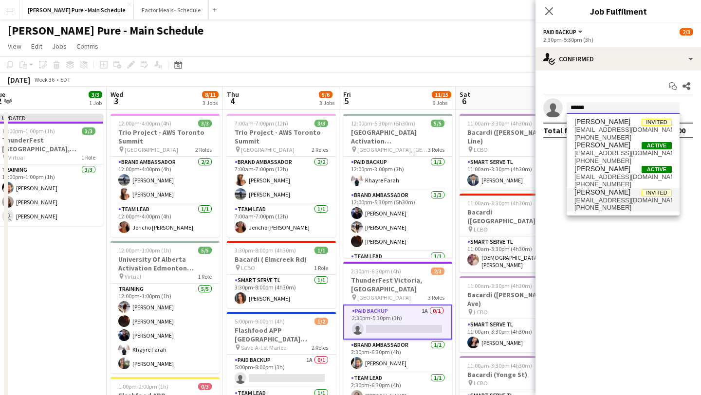
type input "******"
click at [609, 195] on span "[PERSON_NAME]" at bounding box center [603, 192] width 56 height 8
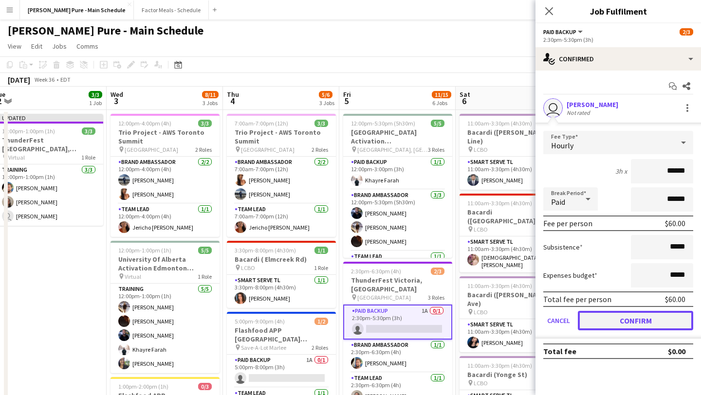
click at [642, 324] on button "Confirm" at bounding box center [635, 320] width 115 height 19
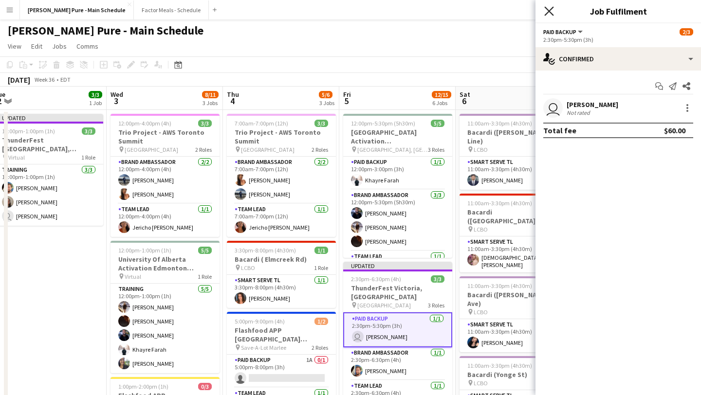
click at [549, 11] on icon at bounding box center [548, 10] width 9 height 9
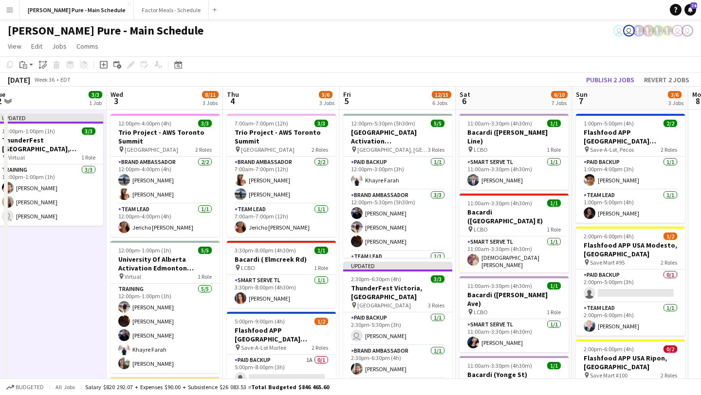
scroll to position [21, 0]
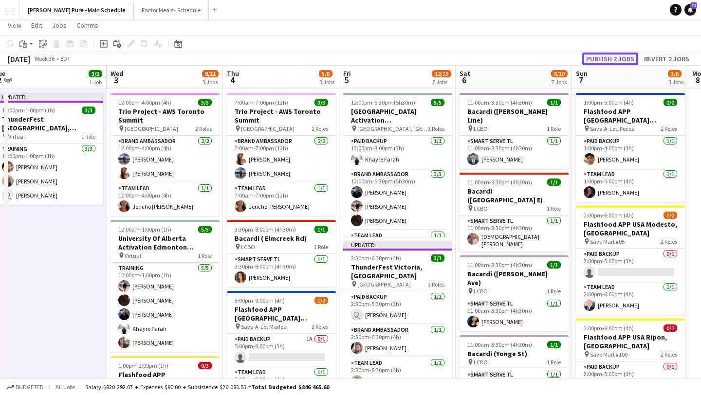
click at [625, 54] on button "Publish 2 jobs" at bounding box center [610, 59] width 56 height 13
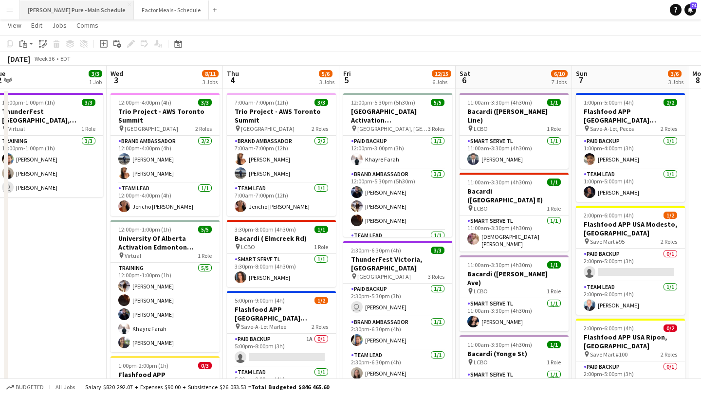
scroll to position [0, 0]
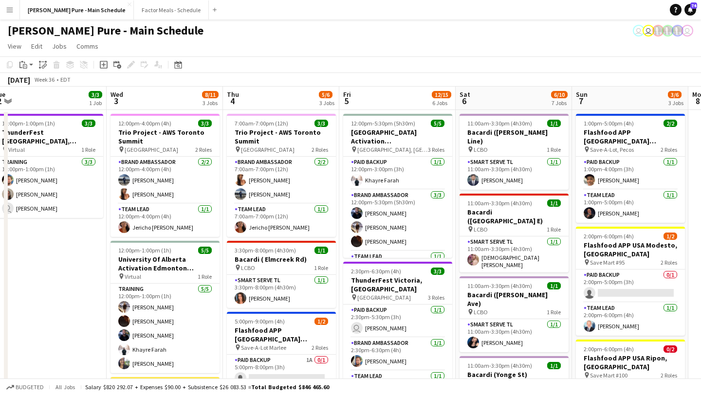
click at [12, 13] on app-icon "Menu" at bounding box center [10, 10] width 8 height 8
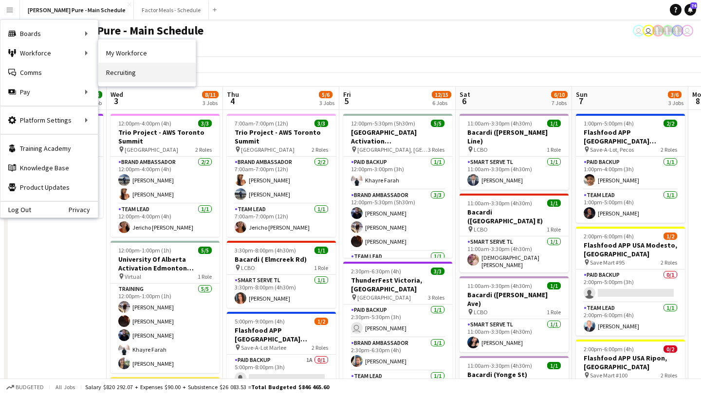
click at [137, 80] on link "Recruiting" at bounding box center [146, 72] width 97 height 19
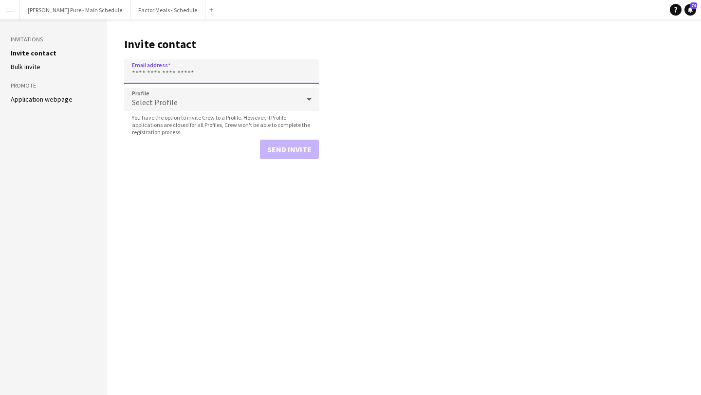
click at [165, 66] on input "Email address" at bounding box center [221, 71] width 195 height 24
paste input "**********"
type input "**********"
click at [290, 148] on button "Send invite" at bounding box center [289, 149] width 59 height 19
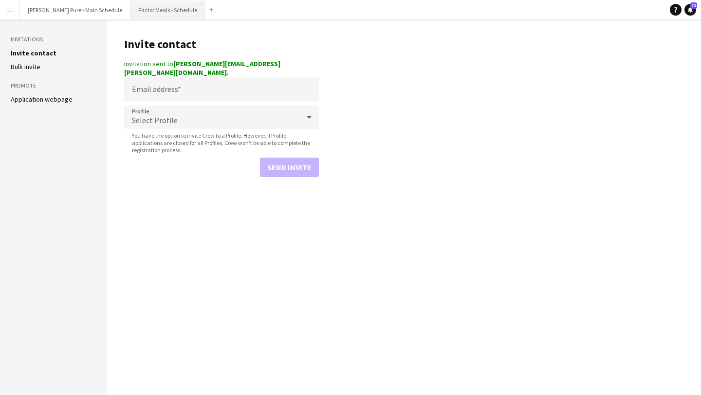
click at [140, 7] on button "Factor Meals - Schedule Close" at bounding box center [167, 9] width 75 height 19
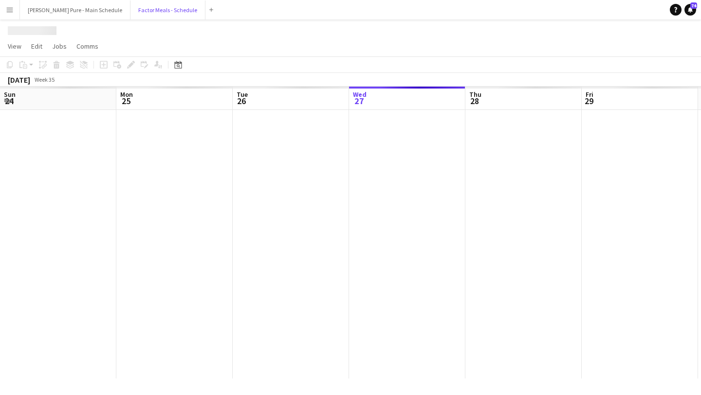
scroll to position [0, 233]
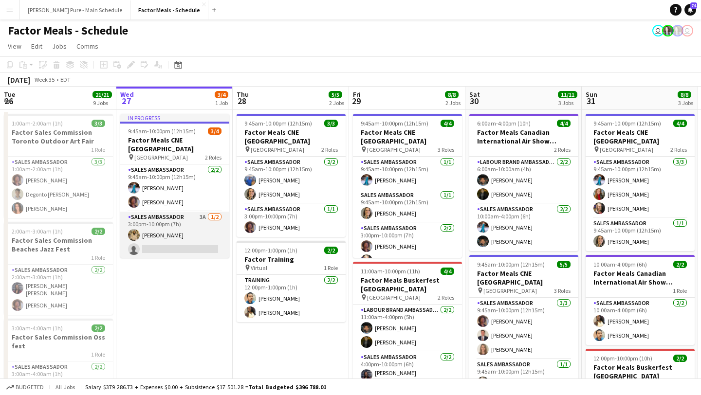
click at [174, 236] on app-card-role "Sales Ambassador 3A [DATE] 3:00pm-10:00pm (7h) [PERSON_NAME] single-neutral-act…" at bounding box center [174, 235] width 109 height 47
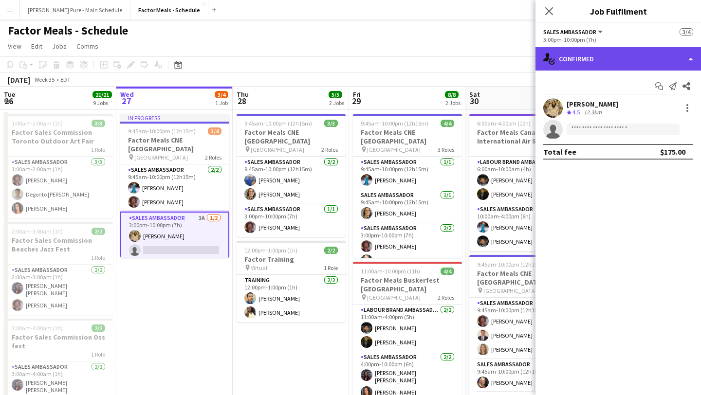
click at [631, 62] on div "single-neutral-actions-check-2 Confirmed" at bounding box center [619, 58] width 166 height 23
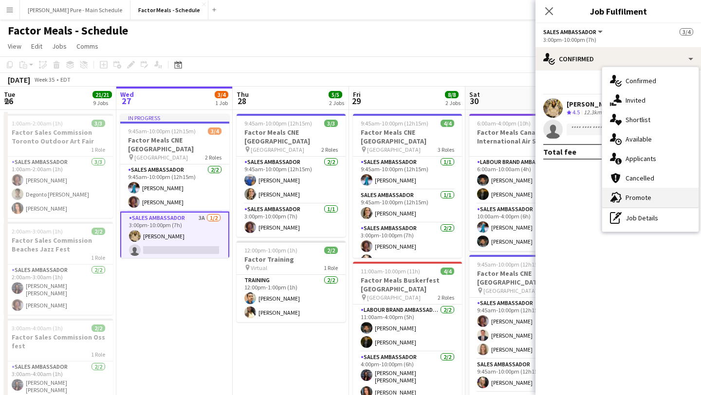
click at [647, 192] on div "advertising-megaphone Promote" at bounding box center [650, 197] width 96 height 19
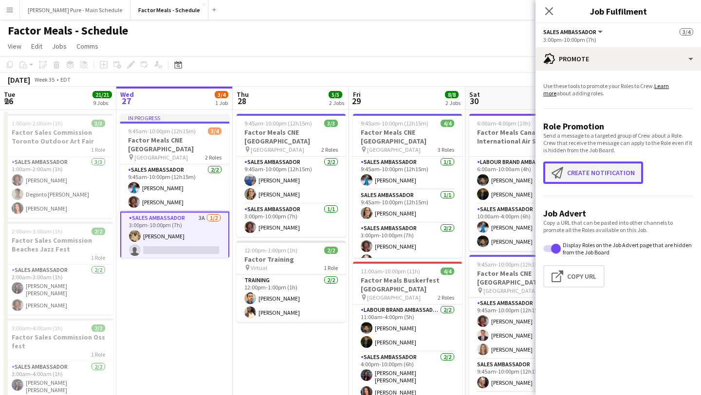
click at [591, 179] on button "Create notification Create notification" at bounding box center [593, 173] width 100 height 22
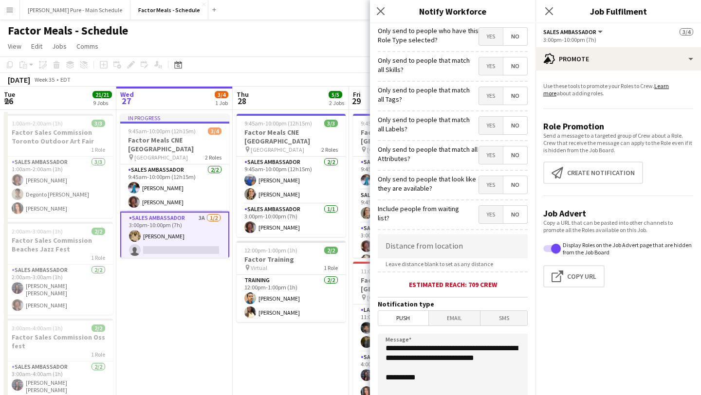
click at [468, 316] on span "Email" at bounding box center [455, 318] width 52 height 15
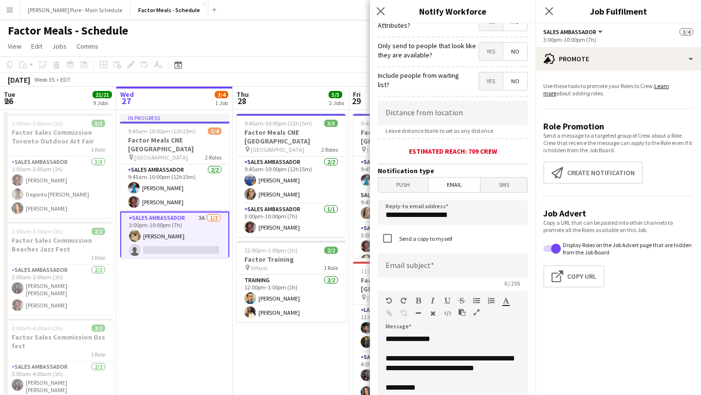
scroll to position [155, 0]
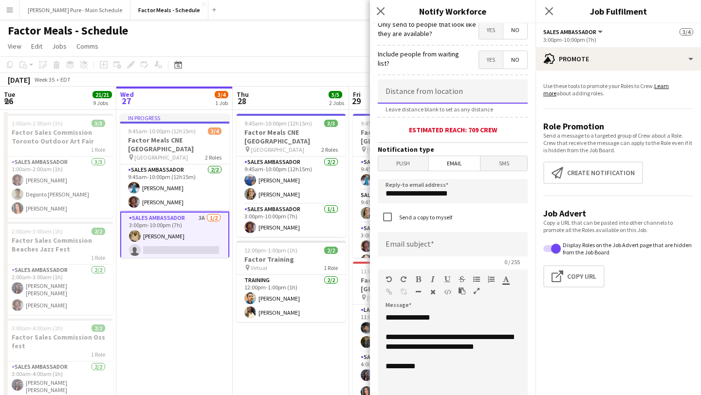
click at [431, 91] on input at bounding box center [453, 91] width 150 height 24
type input "******"
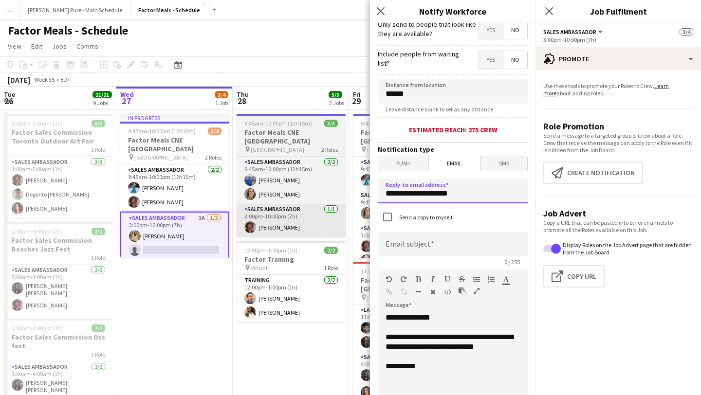
drag, startPoint x: 450, startPoint y: 198, endPoint x: 327, endPoint y: 197, distance: 123.7
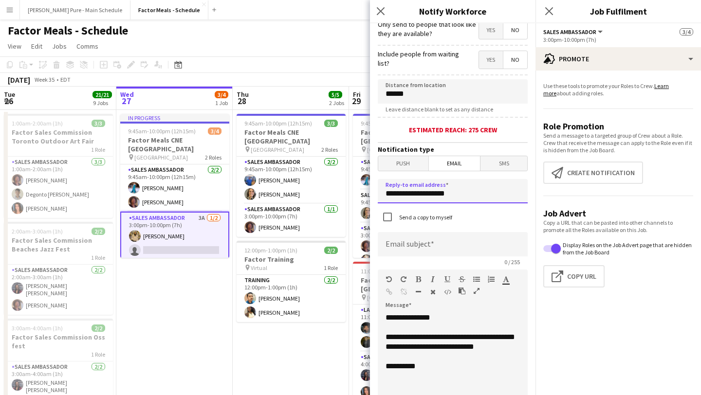
type input "**********"
click at [402, 250] on input at bounding box center [453, 244] width 150 height 24
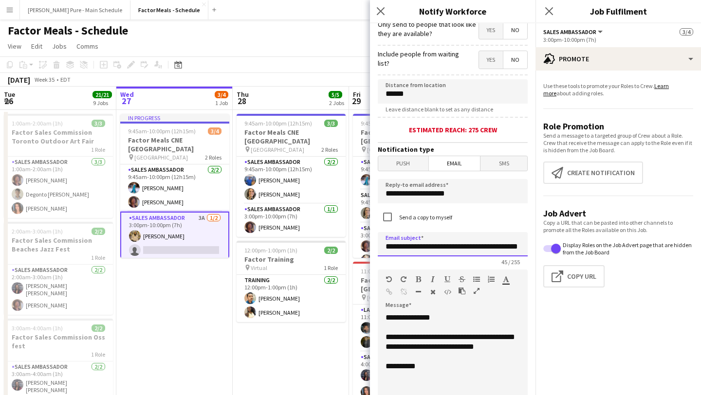
scroll to position [0, 25]
type input "**********"
click at [388, 380] on div "**********" at bounding box center [453, 371] width 150 height 117
click at [393, 381] on div "**********" at bounding box center [453, 376] width 134 height 10
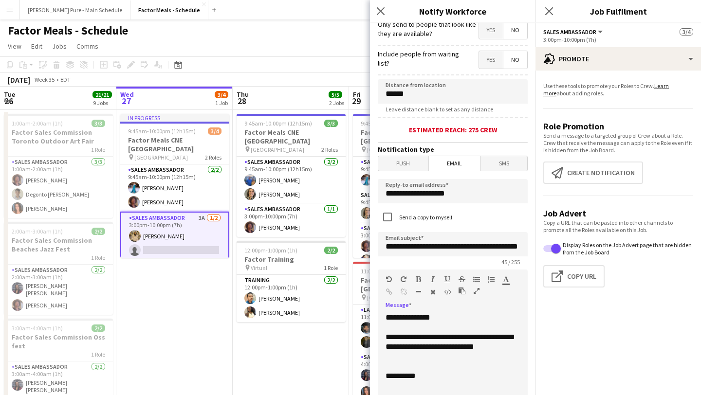
click at [396, 377] on div "**********" at bounding box center [453, 371] width 150 height 117
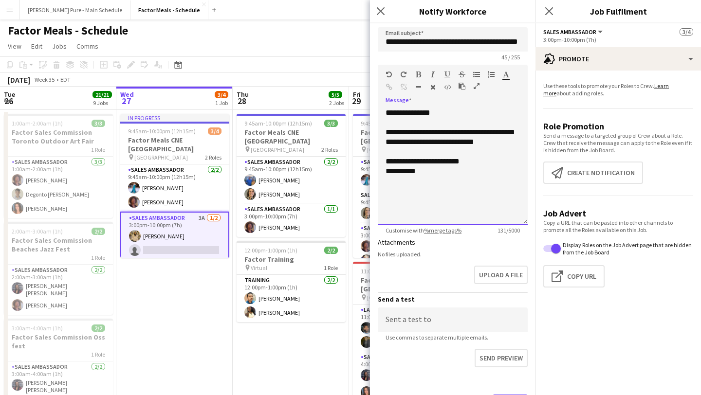
click at [446, 189] on div "**********" at bounding box center [453, 166] width 150 height 117
drag, startPoint x: 443, startPoint y: 158, endPoint x: 446, endPoint y: 134, distance: 24.1
click at [446, 135] on div "**********" at bounding box center [453, 166] width 150 height 117
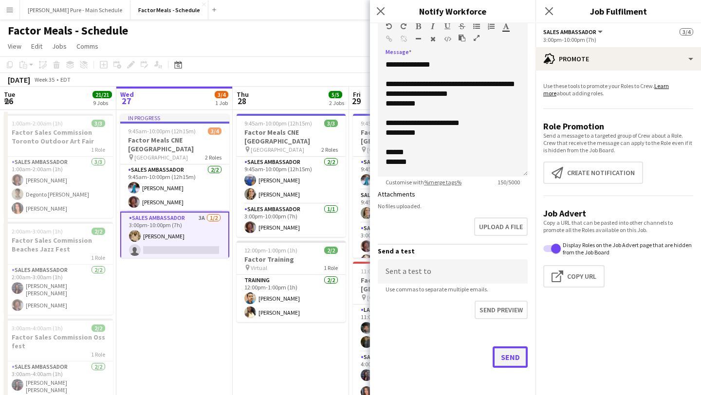
click at [509, 365] on button "Send" at bounding box center [510, 357] width 35 height 21
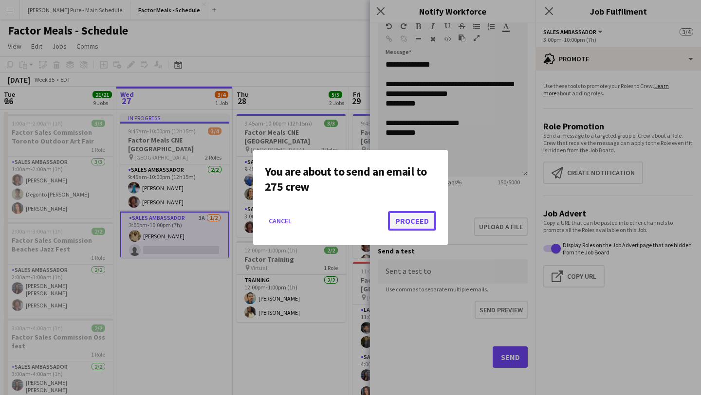
click at [419, 214] on button "Proceed" at bounding box center [412, 220] width 48 height 19
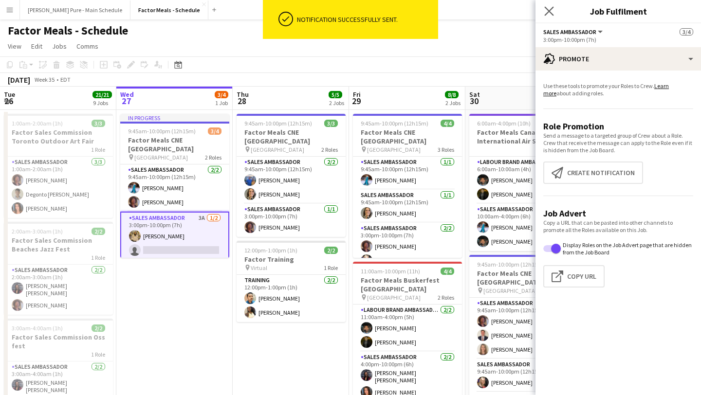
click at [554, 12] on app-icon "Close pop-in" at bounding box center [549, 11] width 14 height 14
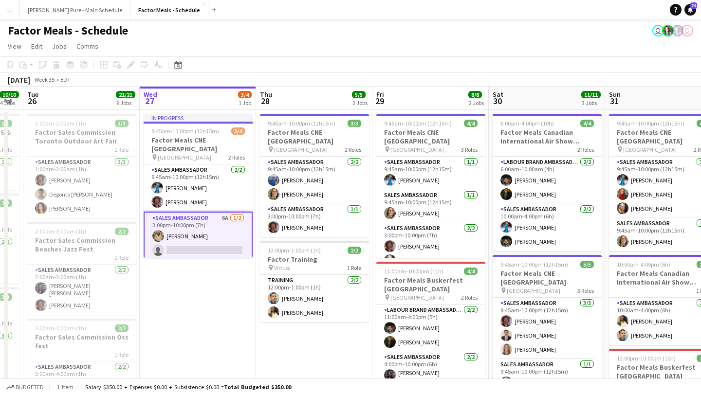
scroll to position [0, 207]
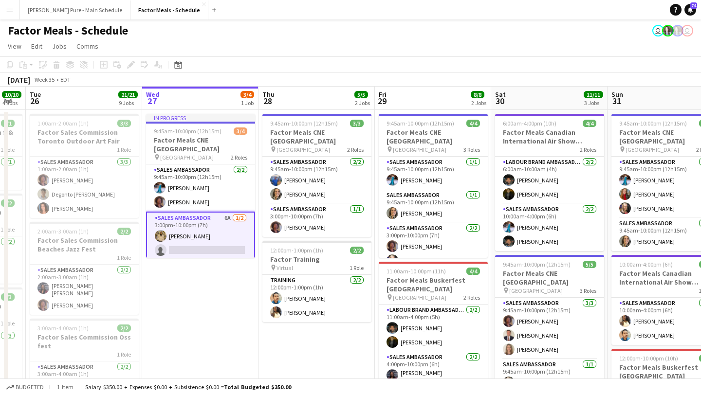
click at [196, 245] on app-card-role "Sales Ambassador 6A [DATE] 3:00pm-10:00pm (7h) [PERSON_NAME] single-neutral-act…" at bounding box center [200, 236] width 109 height 49
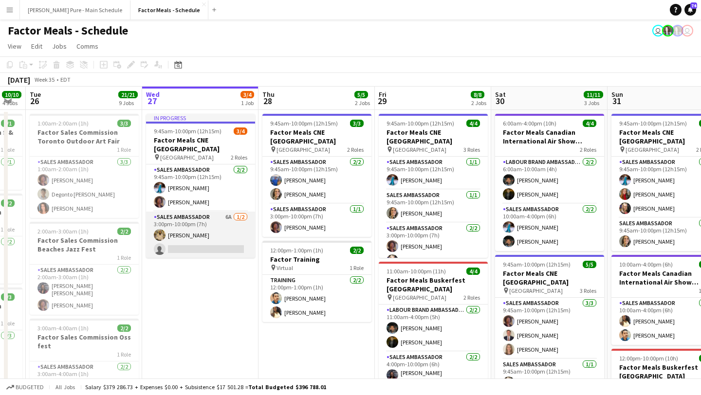
click at [196, 241] on app-card-role "Sales Ambassador 6A [DATE] 3:00pm-10:00pm (7h) [PERSON_NAME] single-neutral-act…" at bounding box center [200, 235] width 109 height 47
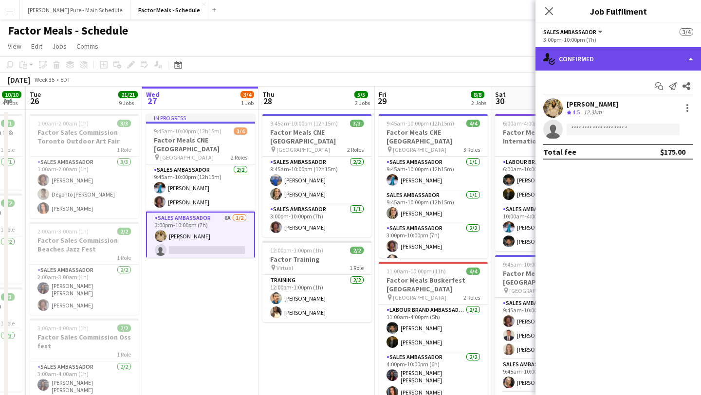
click at [671, 61] on div "single-neutral-actions-check-2 Confirmed" at bounding box center [619, 58] width 166 height 23
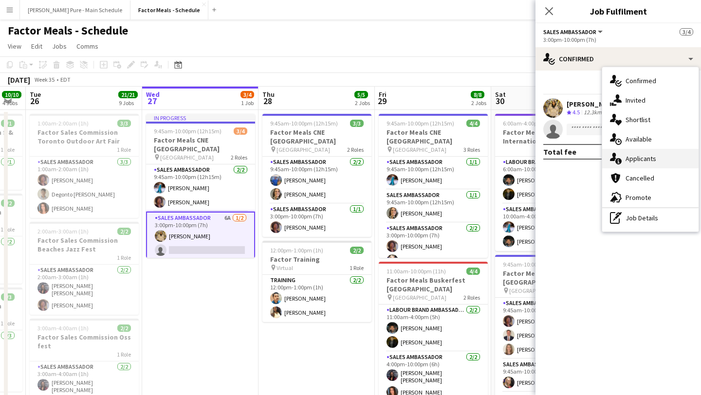
click at [661, 159] on div "single-neutral-actions-information Applicants" at bounding box center [650, 158] width 96 height 19
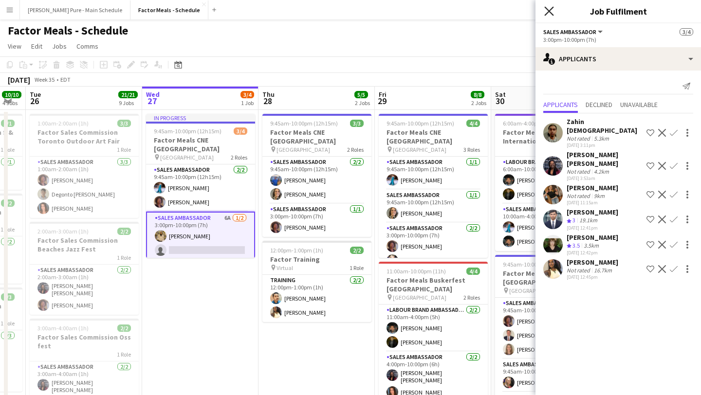
click at [547, 11] on icon "Close pop-in" at bounding box center [548, 10] width 9 height 9
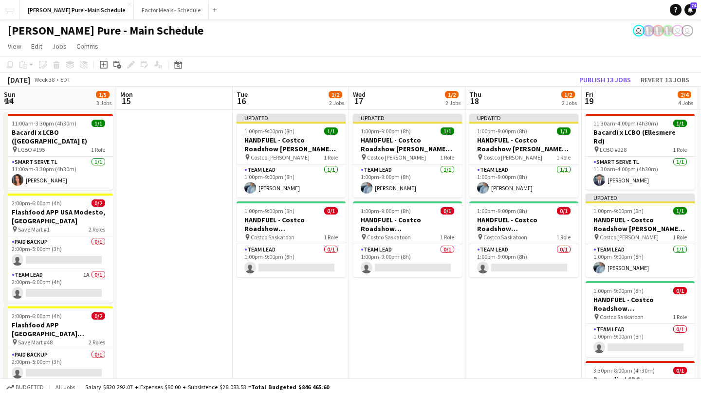
scroll to position [0, 207]
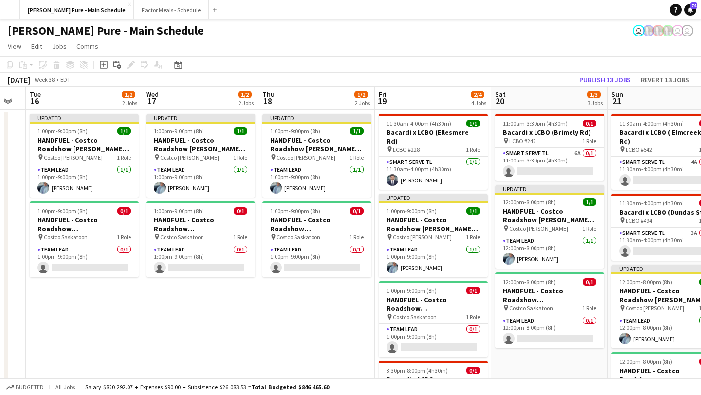
click at [289, 342] on app-date-cell "Updated 1:00pm-9:00pm (8h) 1/1 HANDFUEL - Costco Roadshow Regina, SK pin Costco…" at bounding box center [317, 285] width 116 height 350
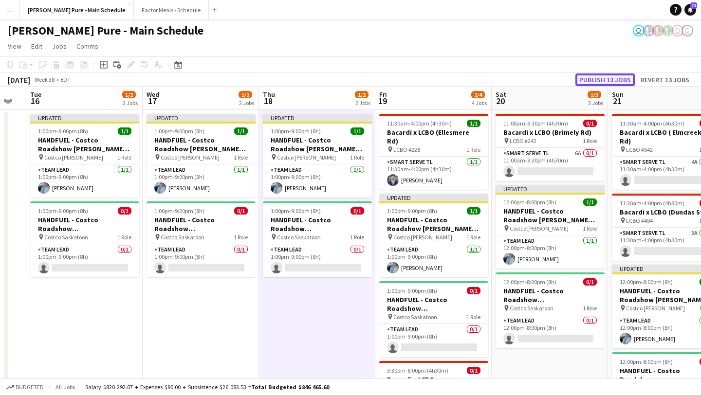
click at [603, 78] on button "Publish 13 jobs" at bounding box center [604, 80] width 59 height 13
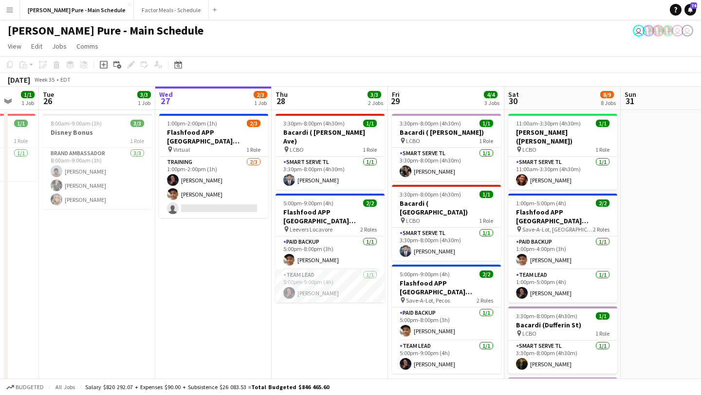
scroll to position [0, 307]
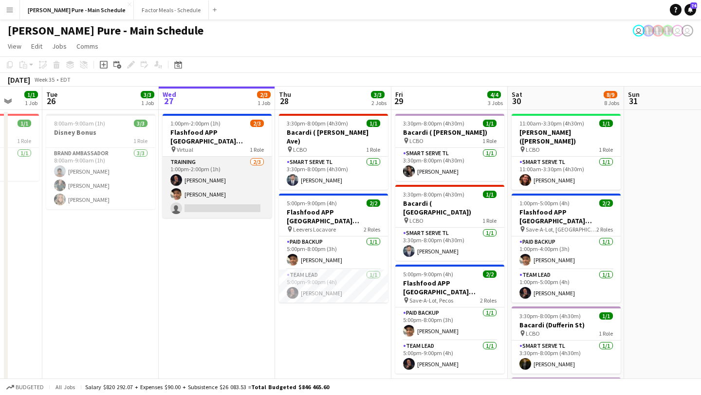
click at [178, 176] on app-user-avatar at bounding box center [176, 180] width 12 height 12
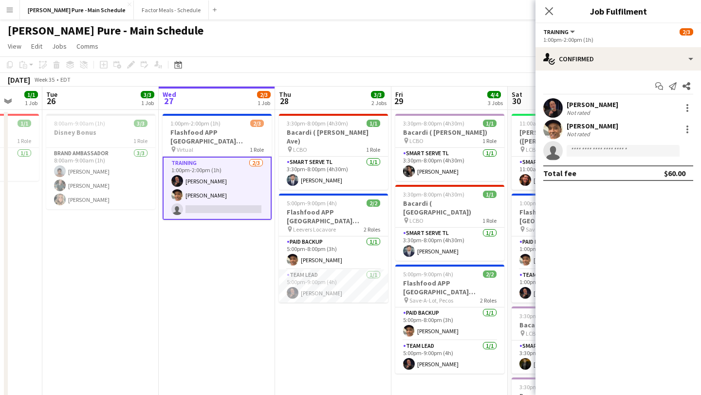
click at [556, 101] on app-user-avatar at bounding box center [552, 107] width 19 height 19
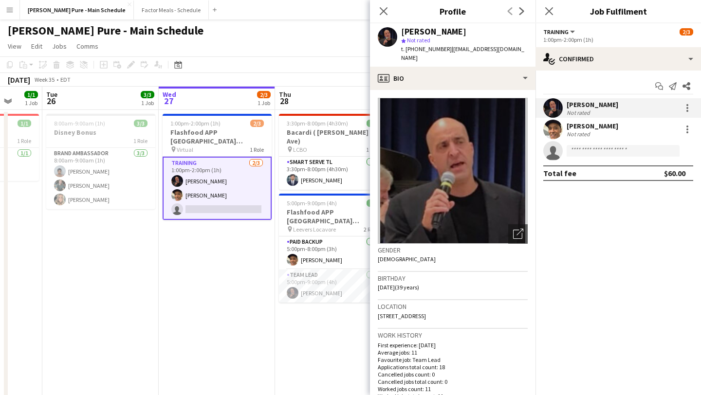
scroll to position [1, 0]
click at [548, 5] on app-icon "Close pop-in" at bounding box center [549, 11] width 14 height 14
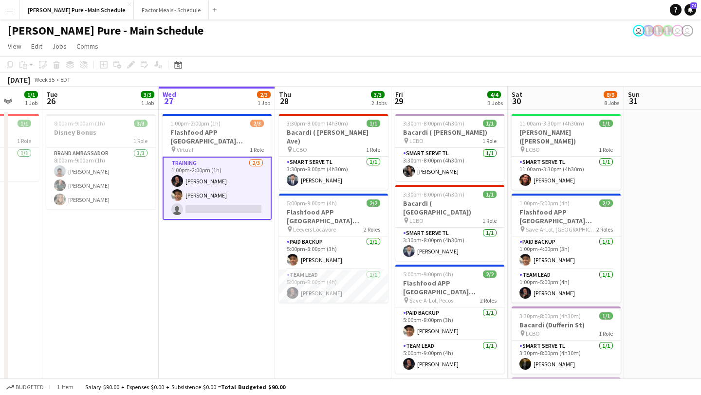
click at [180, 191] on app-user-avatar at bounding box center [177, 195] width 12 height 12
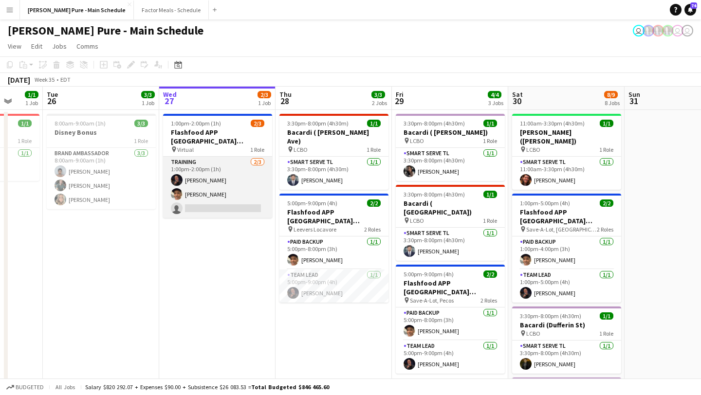
click at [194, 201] on app-card-role "Training 2/3 1:00pm-2:00pm (1h) Bill Goldstein Kevin Vidal single-neutral-actio…" at bounding box center [217, 187] width 109 height 61
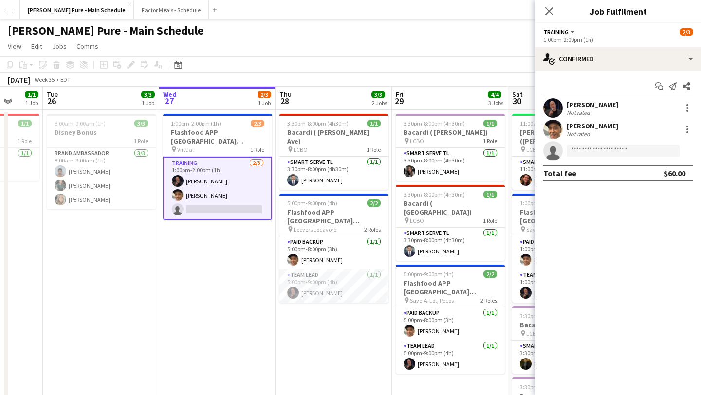
click at [557, 127] on app-user-avatar at bounding box center [552, 129] width 19 height 19
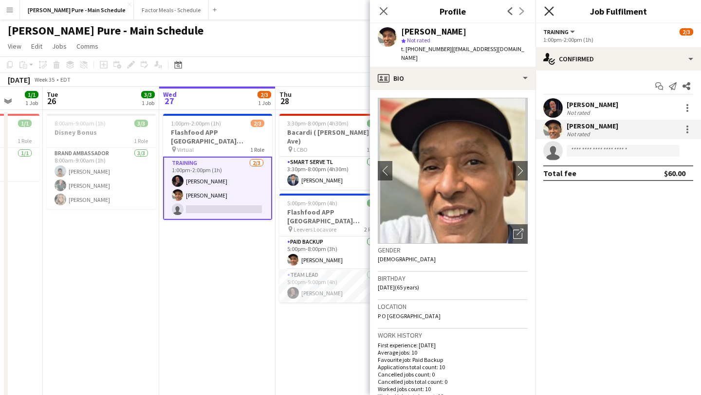
click at [552, 7] on icon "Close pop-in" at bounding box center [548, 10] width 9 height 9
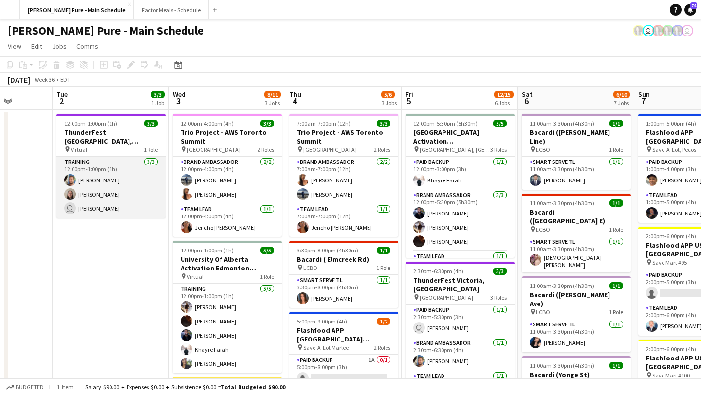
click at [75, 210] on app-user-avatar "user" at bounding box center [70, 209] width 12 height 12
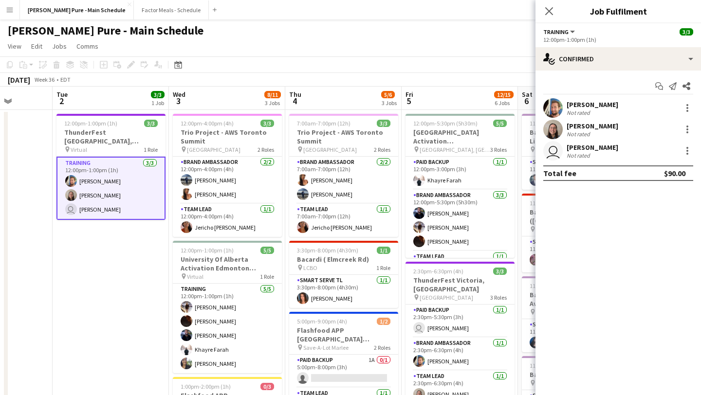
click at [561, 154] on app-user-avatar "user" at bounding box center [552, 150] width 19 height 19
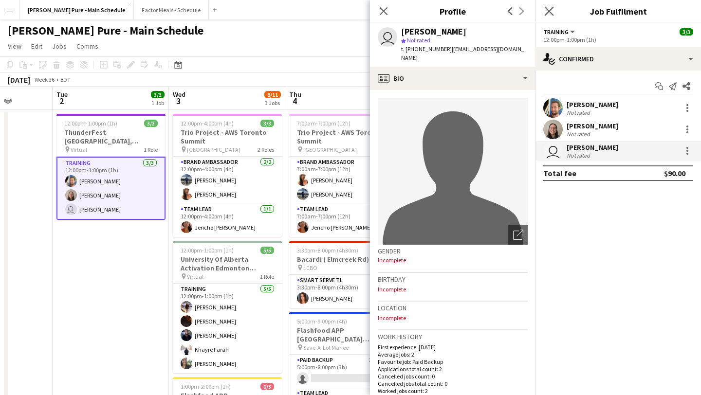
click at [544, 9] on app-icon "Close pop-in" at bounding box center [549, 11] width 14 height 14
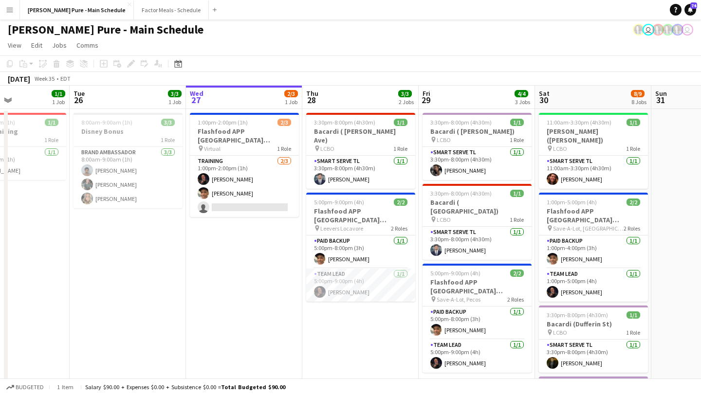
scroll to position [0, 404]
